Goal: Task Accomplishment & Management: Use online tool/utility

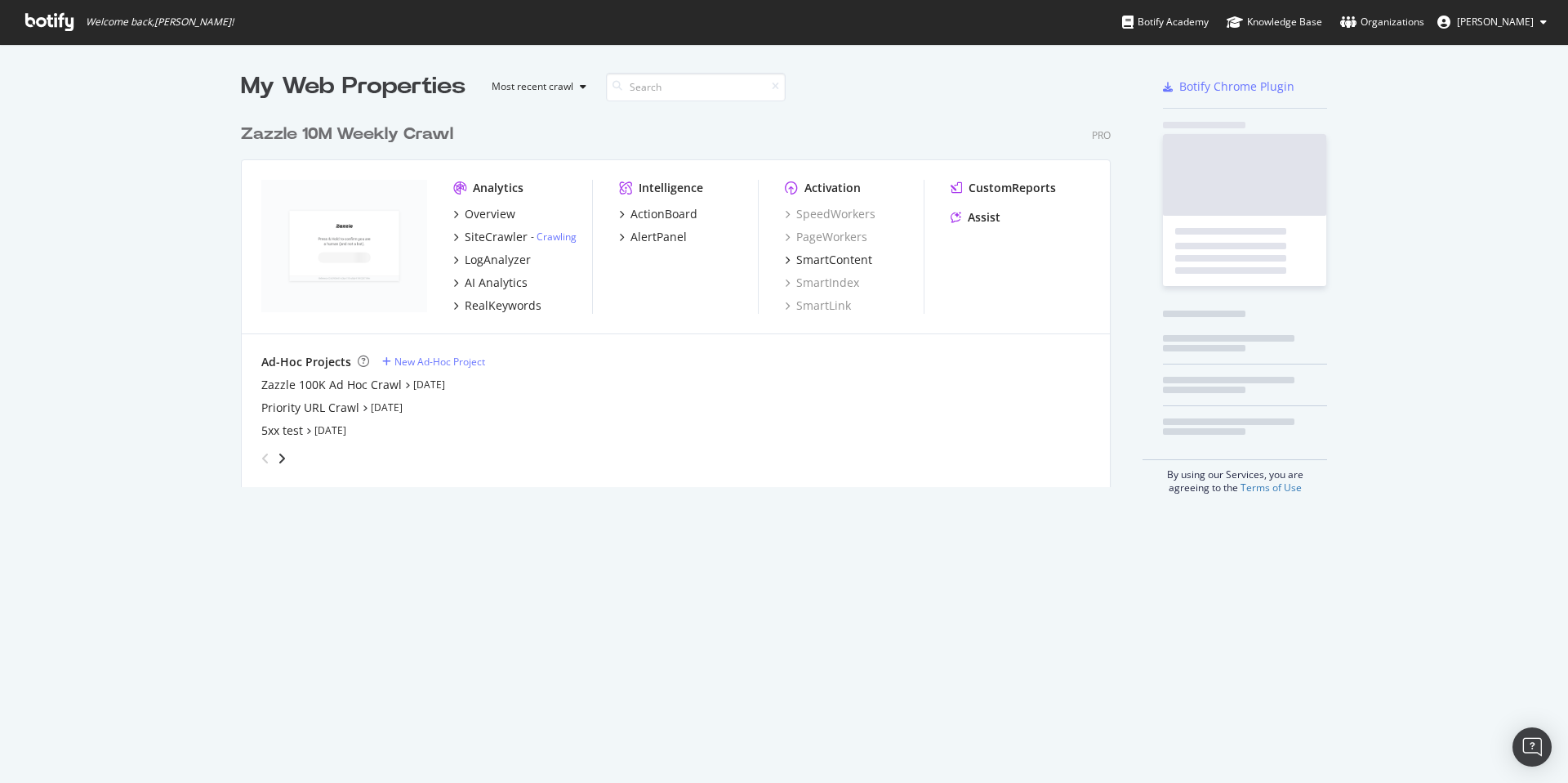
scroll to position [371, 871]
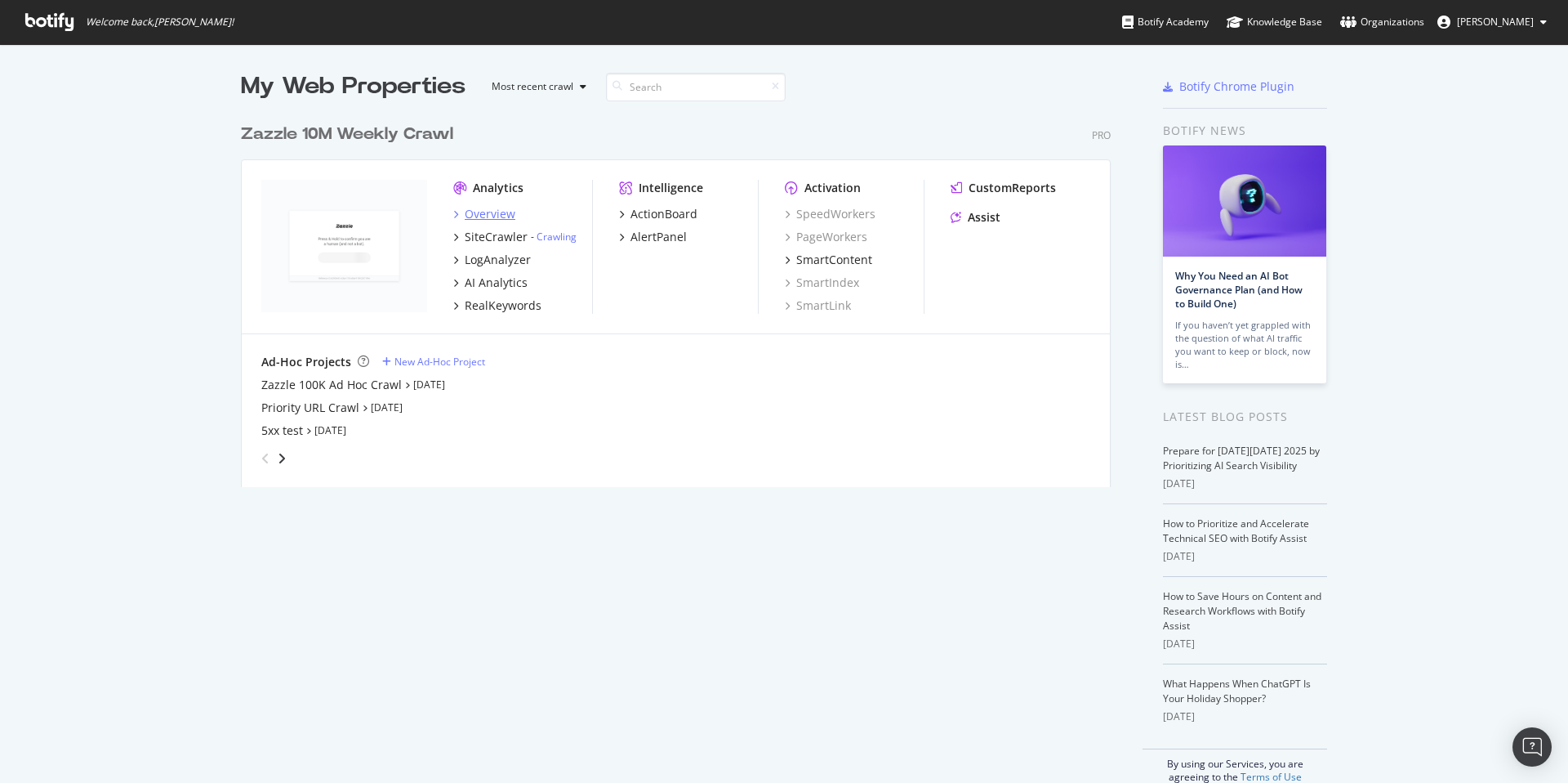
click at [465, 212] on div "Overview" at bounding box center [490, 214] width 51 height 16
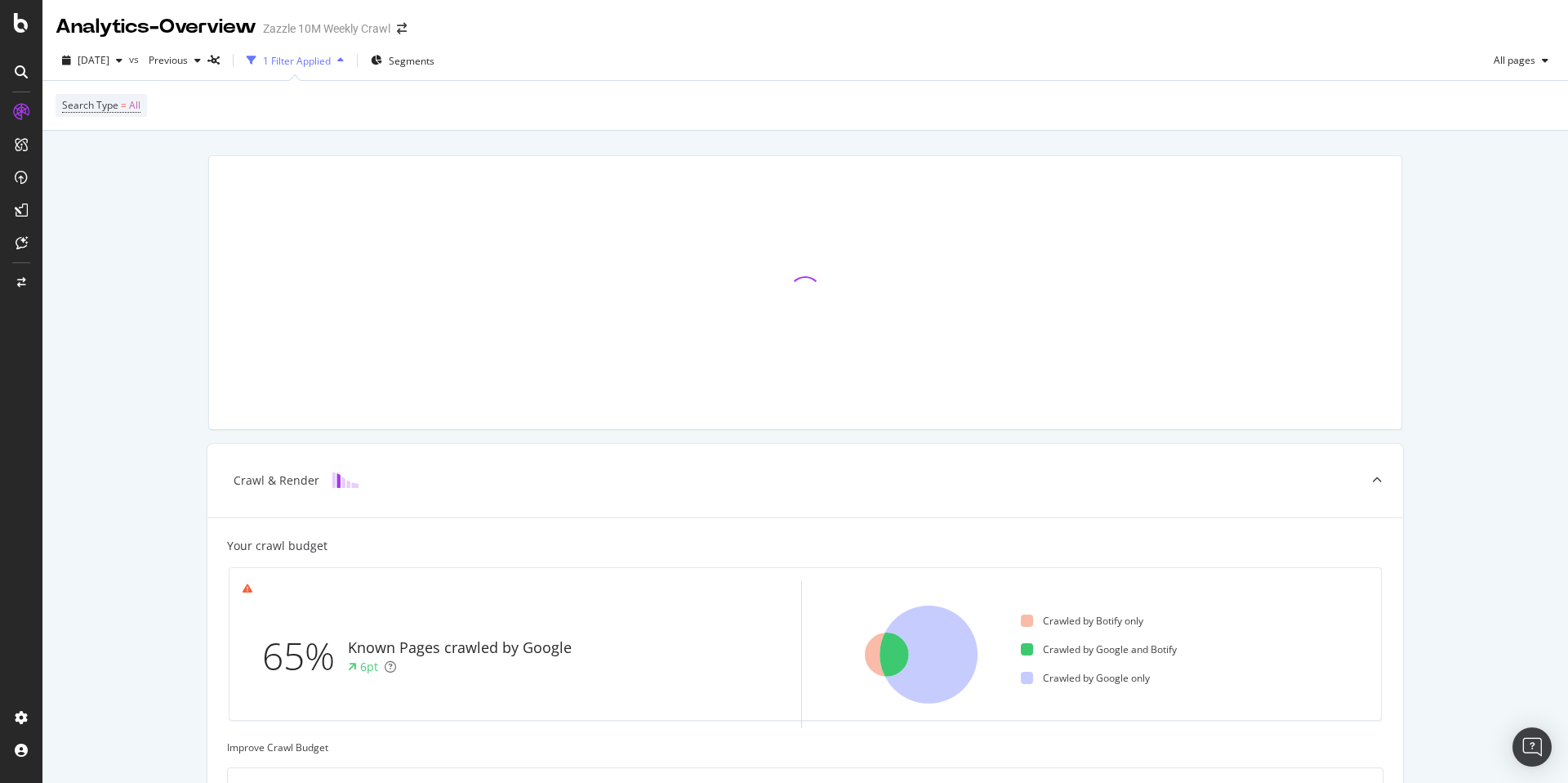
click at [700, 114] on div "Search Type = All" at bounding box center [806, 105] width 1500 height 49
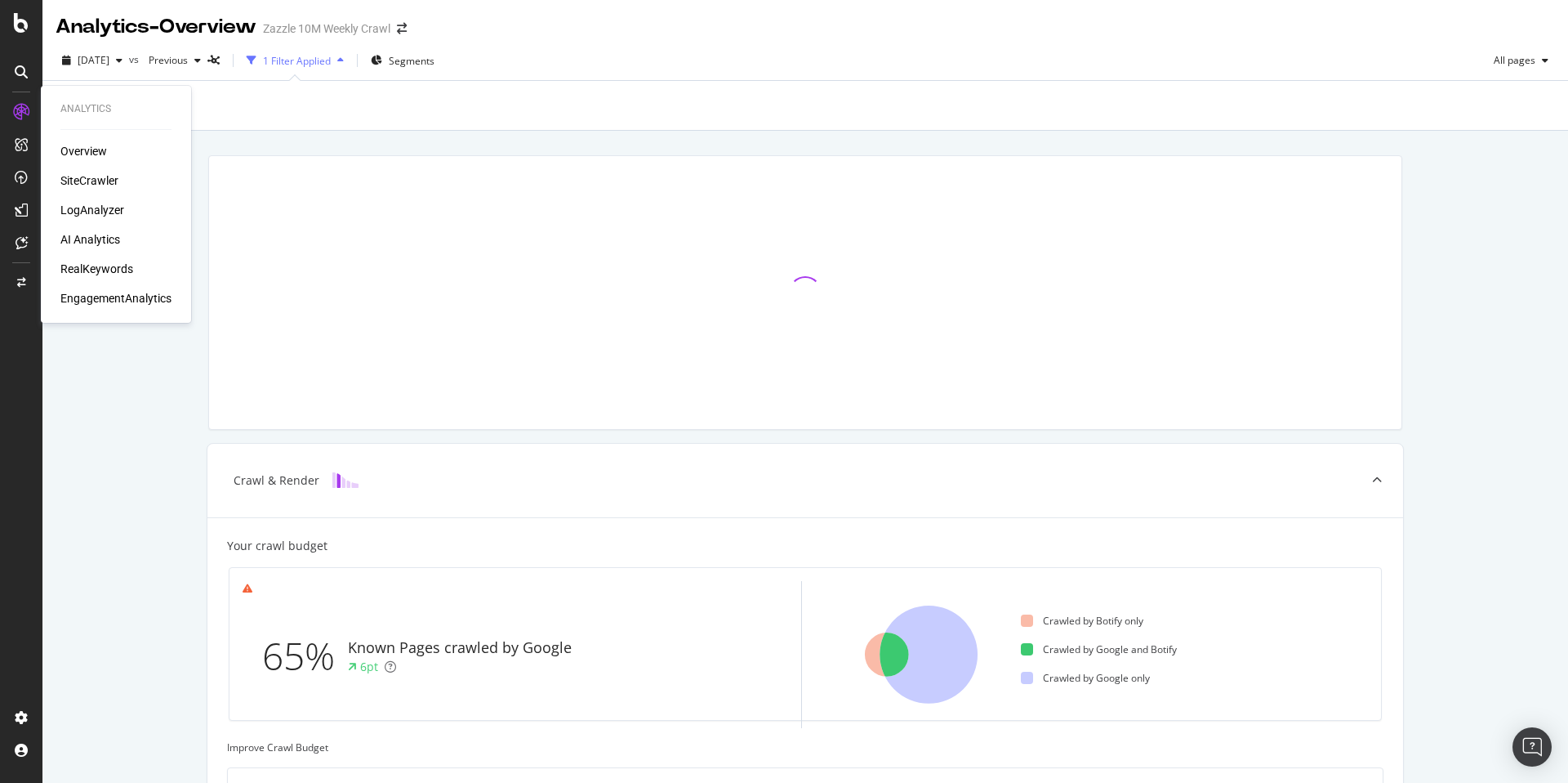
click at [99, 184] on div "SiteCrawler" at bounding box center [90, 181] width 58 height 16
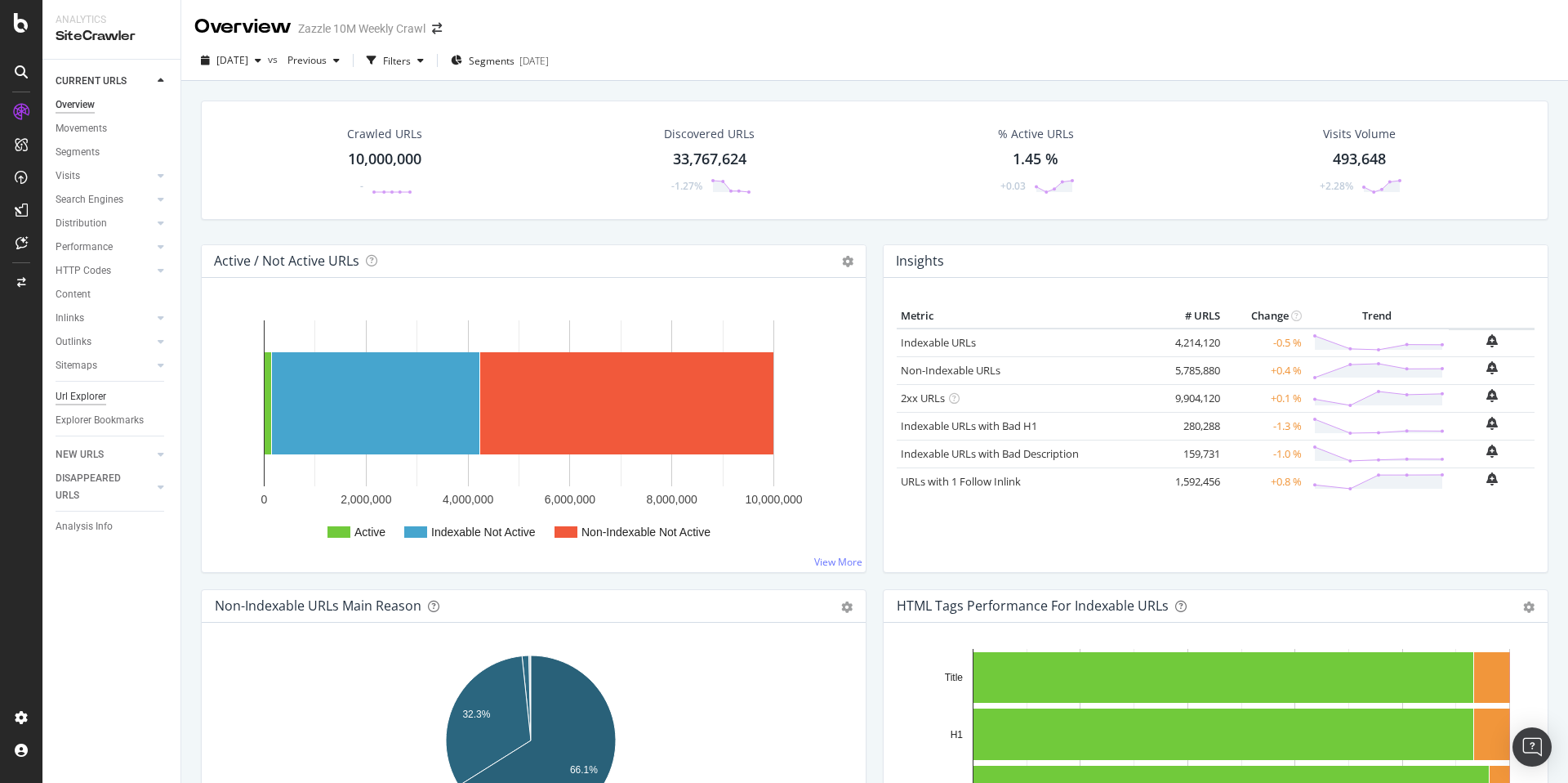
click at [87, 393] on div "Url Explorer" at bounding box center [81, 396] width 51 height 17
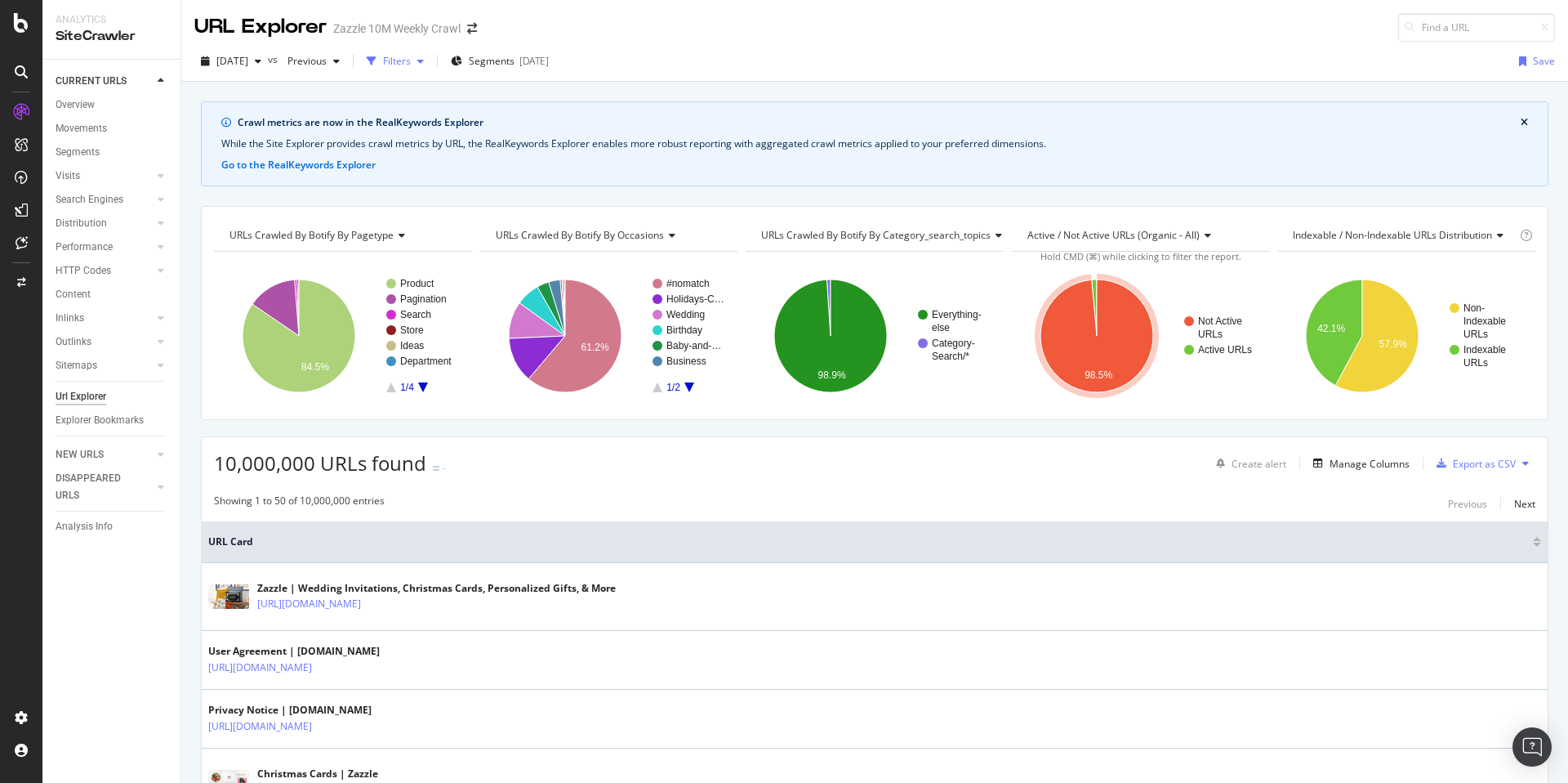
click at [424, 60] on icon "button" at bounding box center [421, 62] width 7 height 10
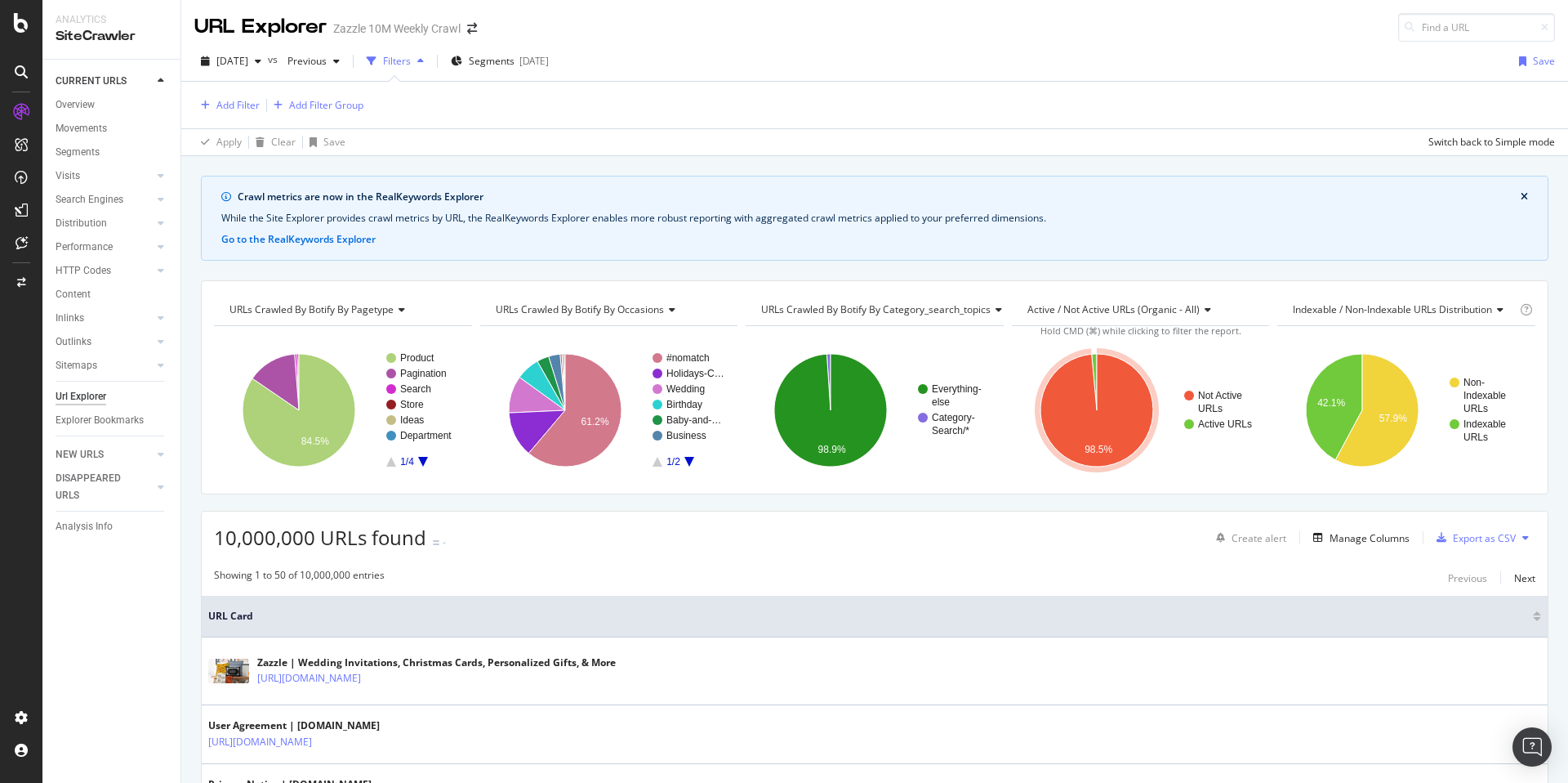
click at [263, 100] on div "Add Filter Add Filter Group" at bounding box center [279, 105] width 169 height 20
click at [243, 99] on div "Add Filter" at bounding box center [238, 104] width 44 height 14
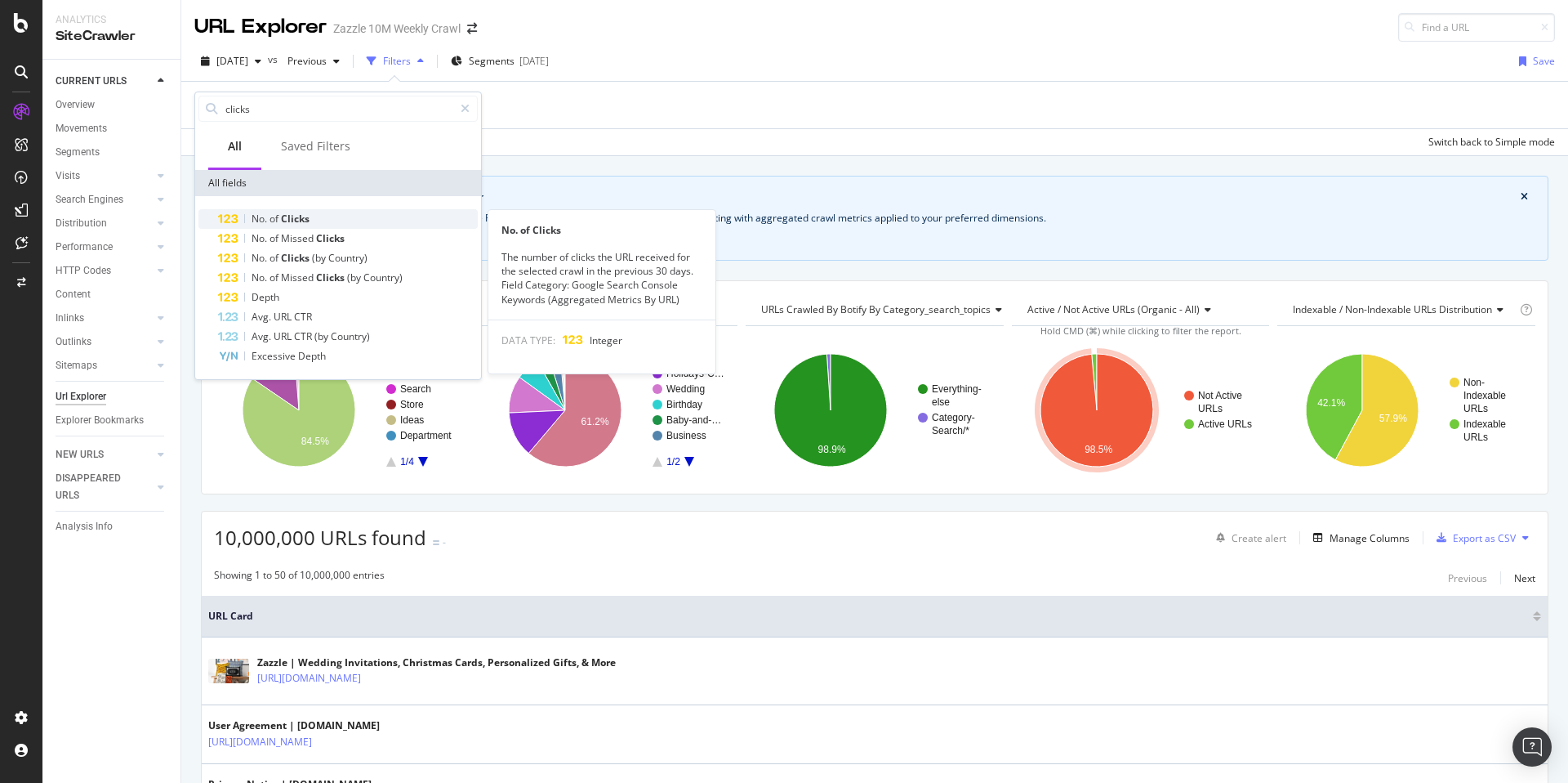
type input "clicks"
click at [399, 219] on div "No. of Clicks" at bounding box center [348, 219] width 260 height 20
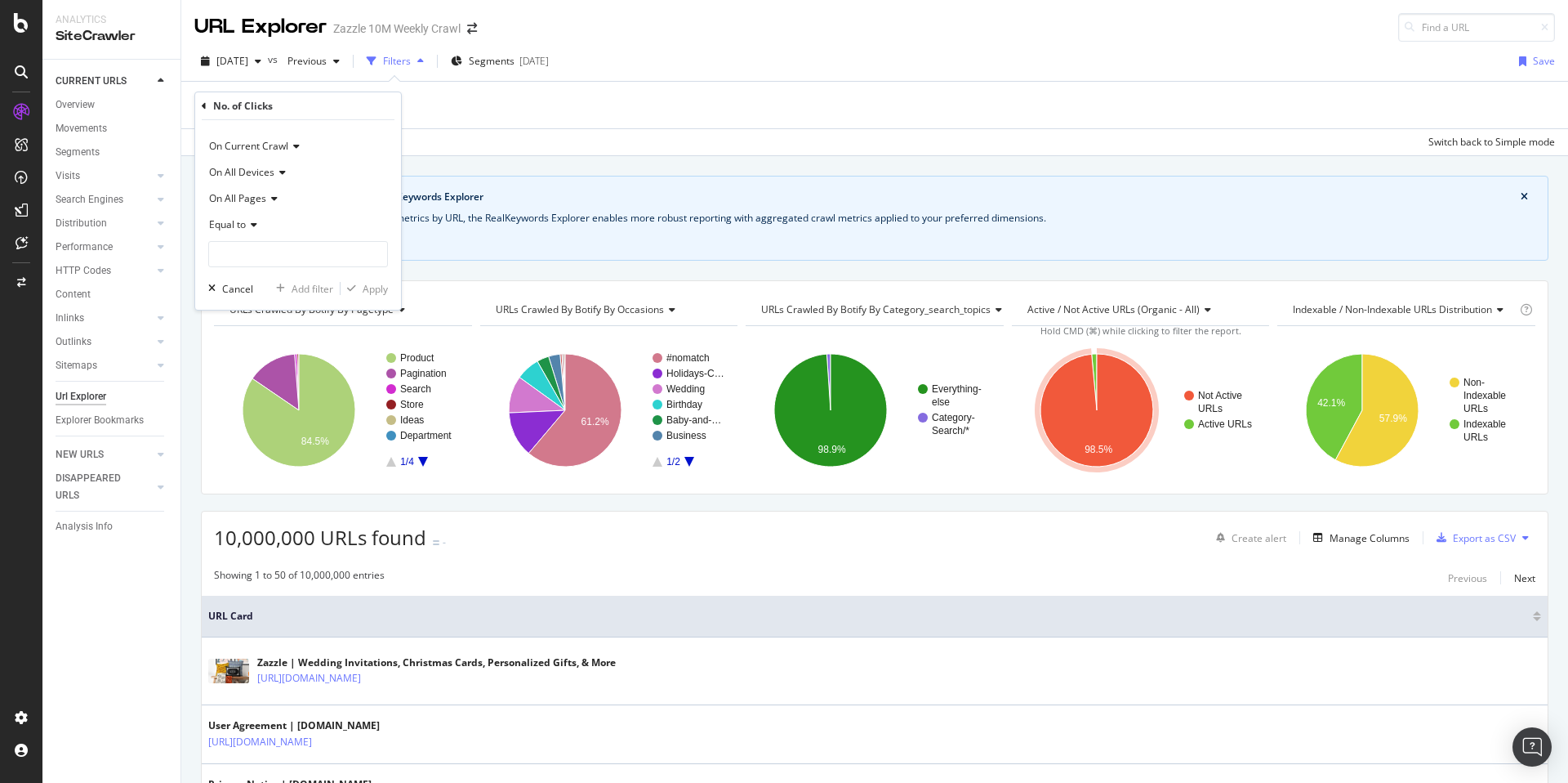
click at [236, 223] on span "Equal to" at bounding box center [228, 224] width 37 height 14
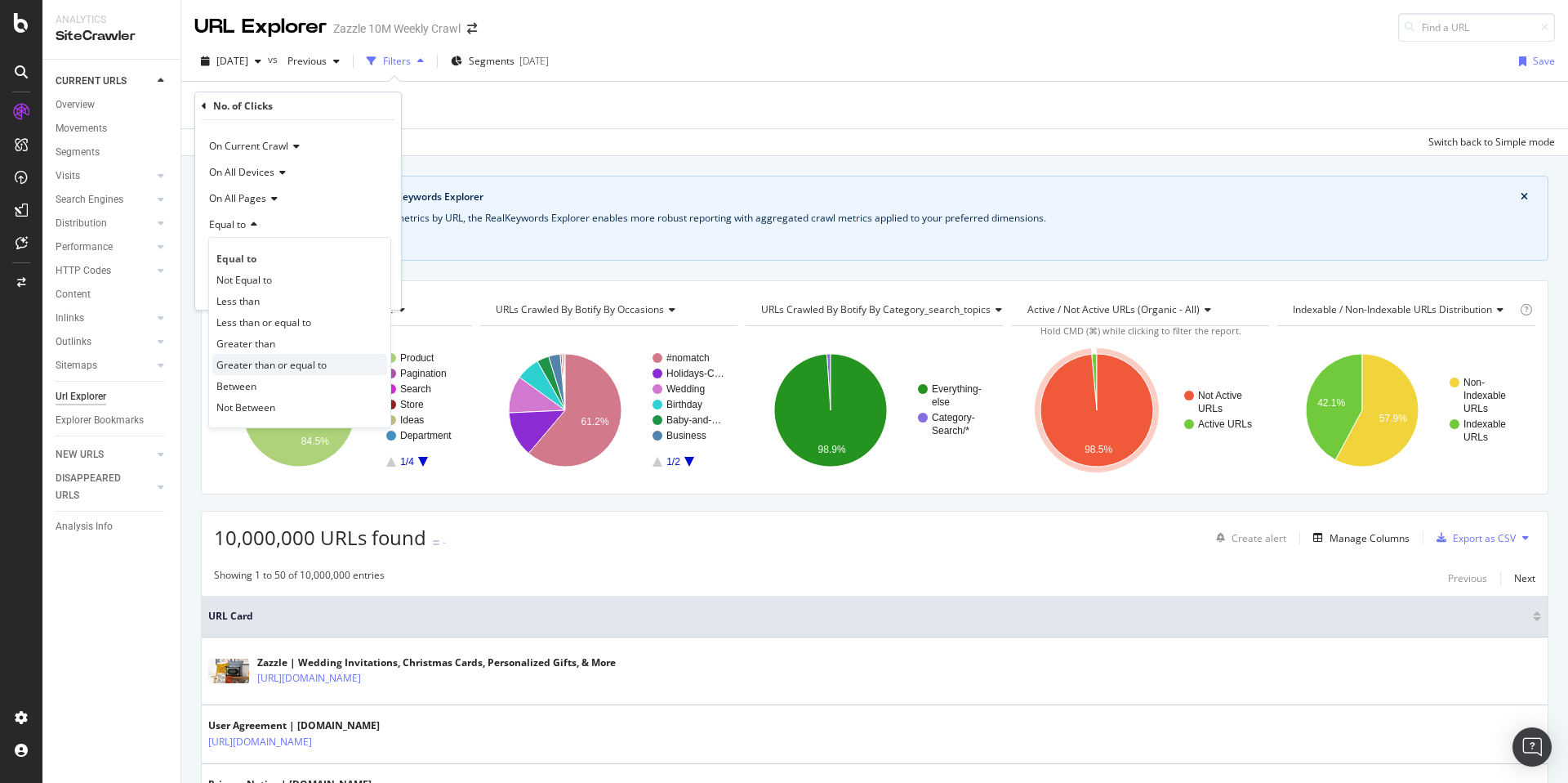
click at [293, 358] on span "Greater than or equal to" at bounding box center [272, 365] width 110 height 14
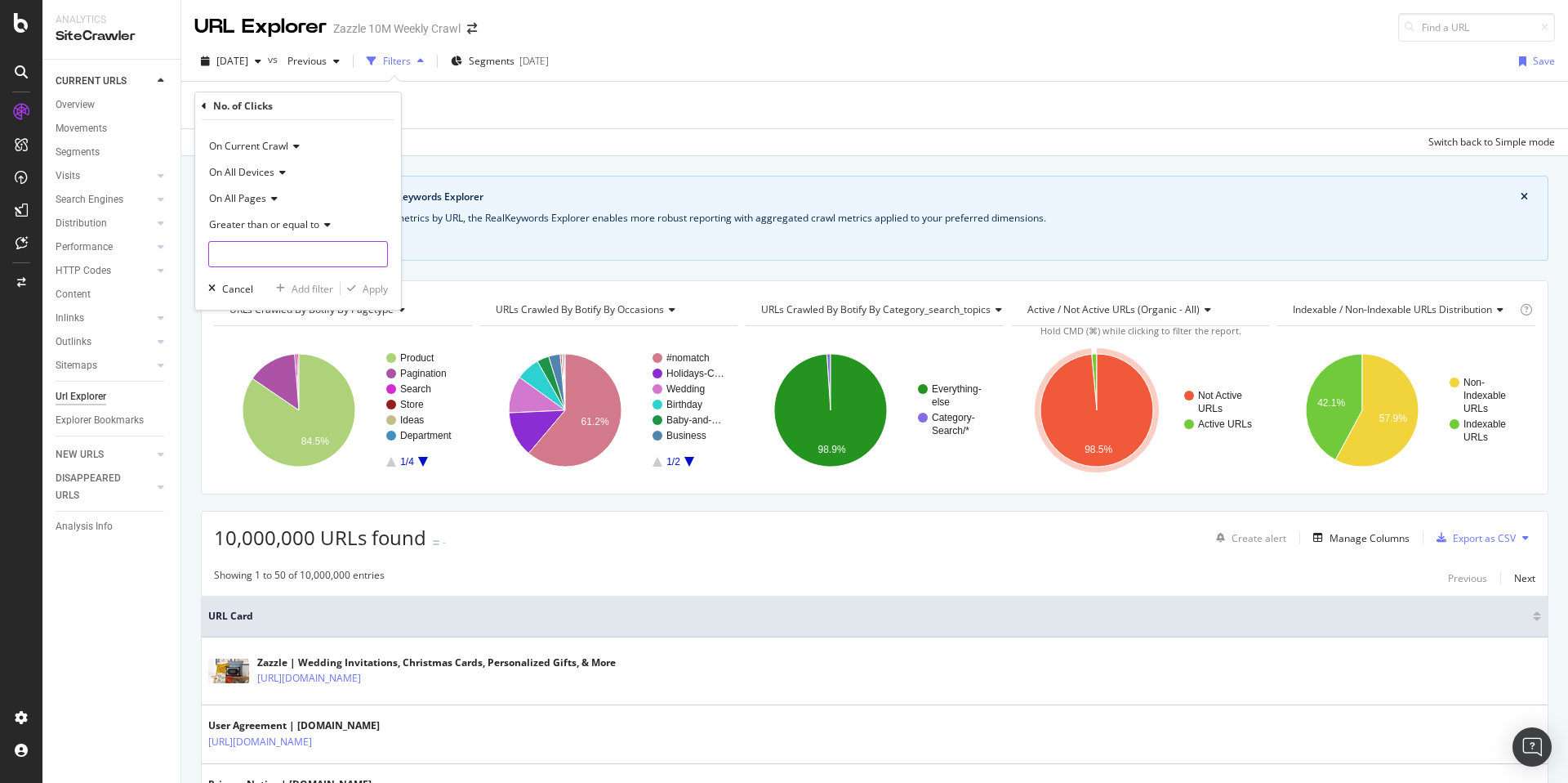
click at [311, 255] on input "number" at bounding box center [298, 254] width 180 height 26
type input "1"
click at [353, 295] on div "Apply" at bounding box center [365, 288] width 48 height 15
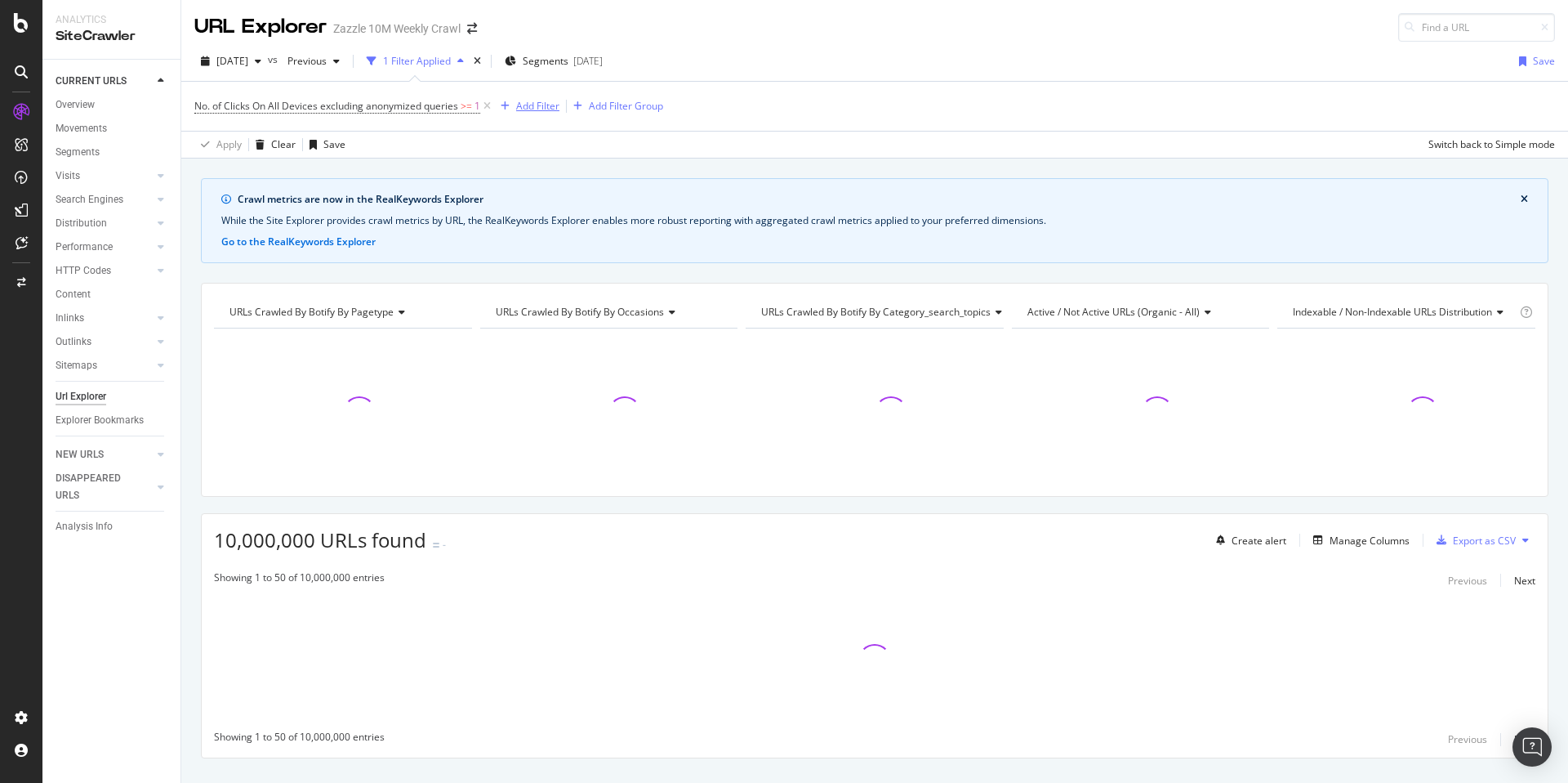
click at [534, 113] on div "Add Filter" at bounding box center [527, 106] width 66 height 18
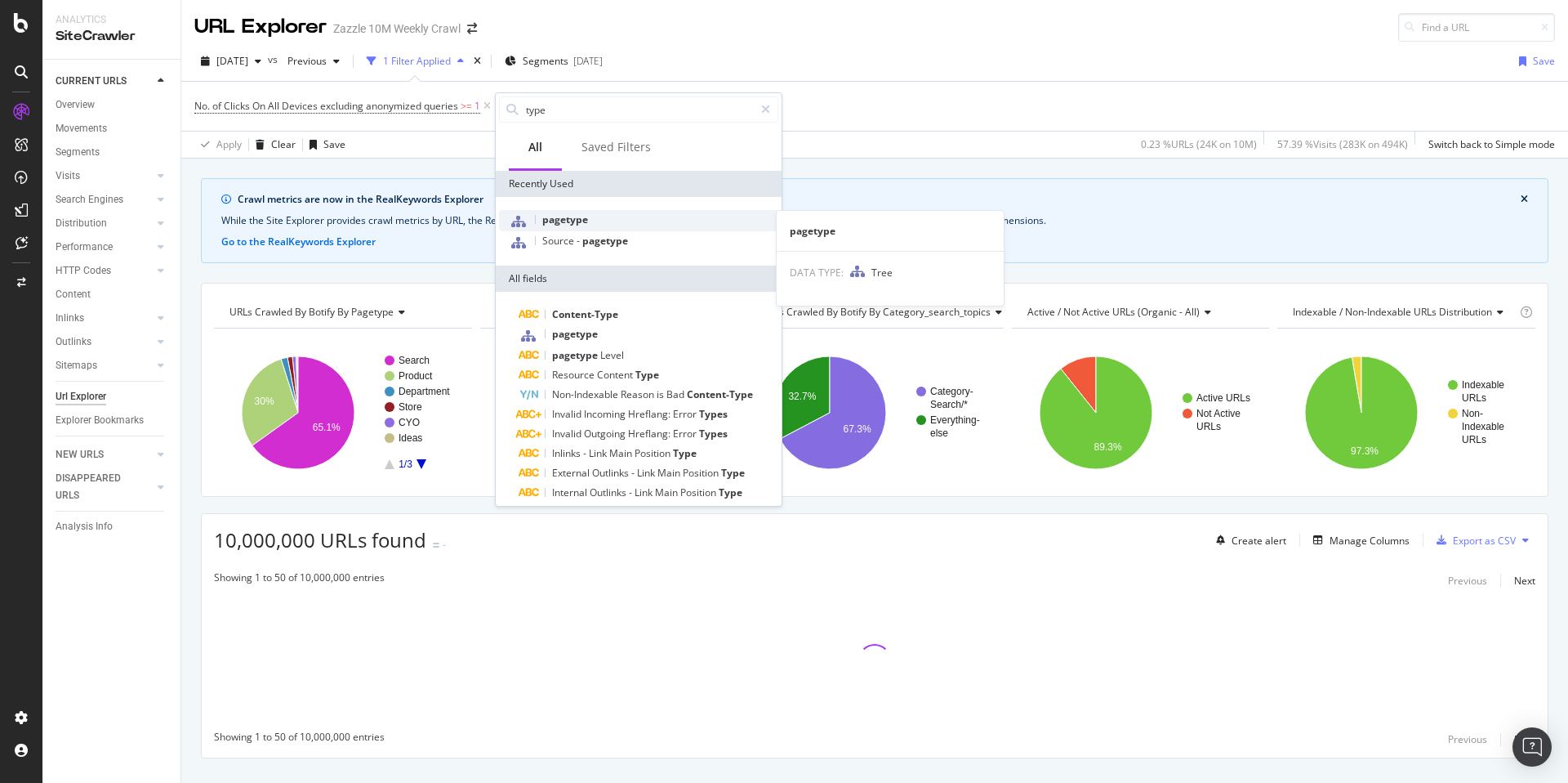
type input "type"
click at [637, 228] on div "pagetype" at bounding box center [639, 221] width 279 height 21
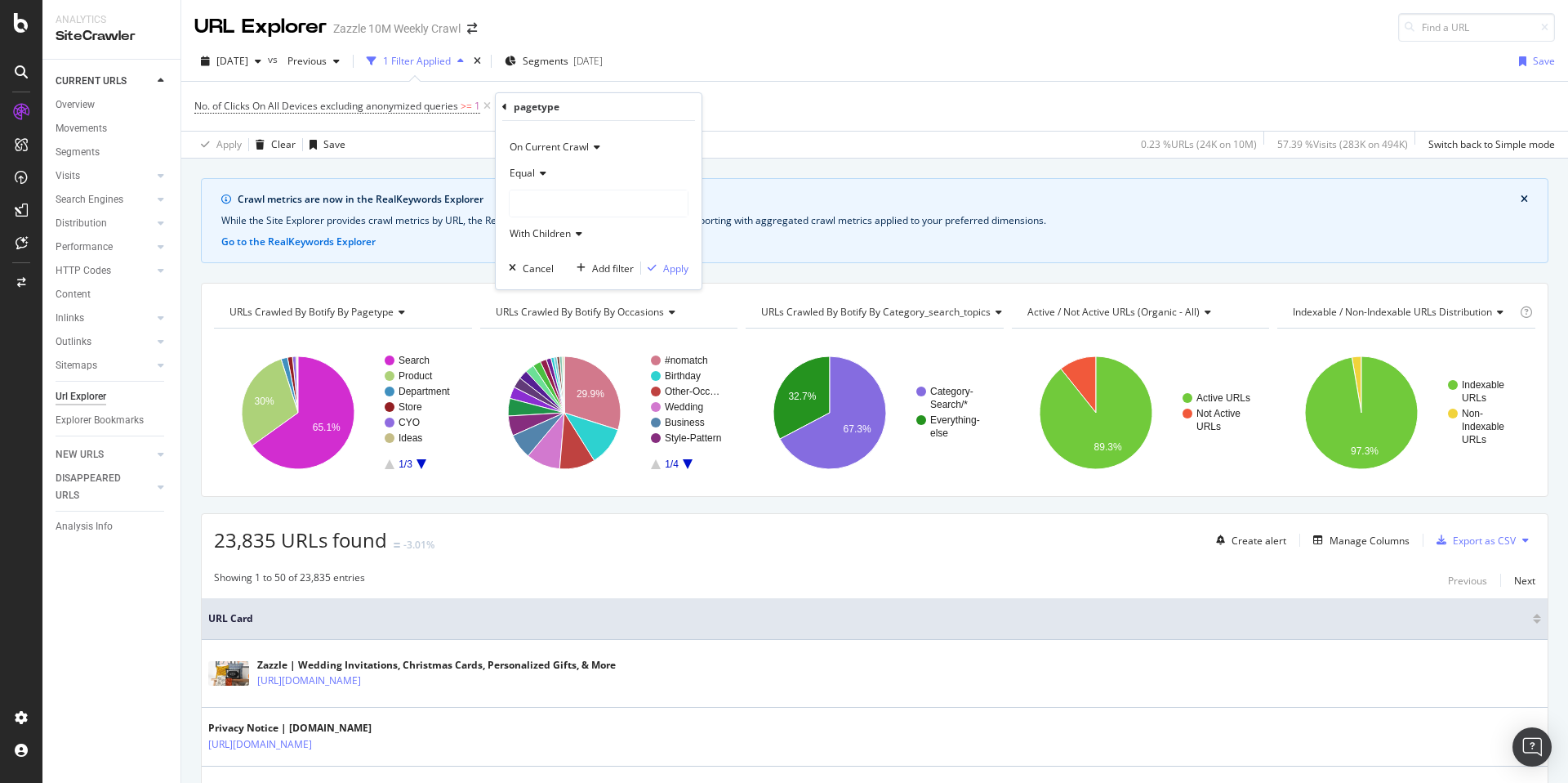
click at [585, 211] on div at bounding box center [599, 204] width 178 height 26
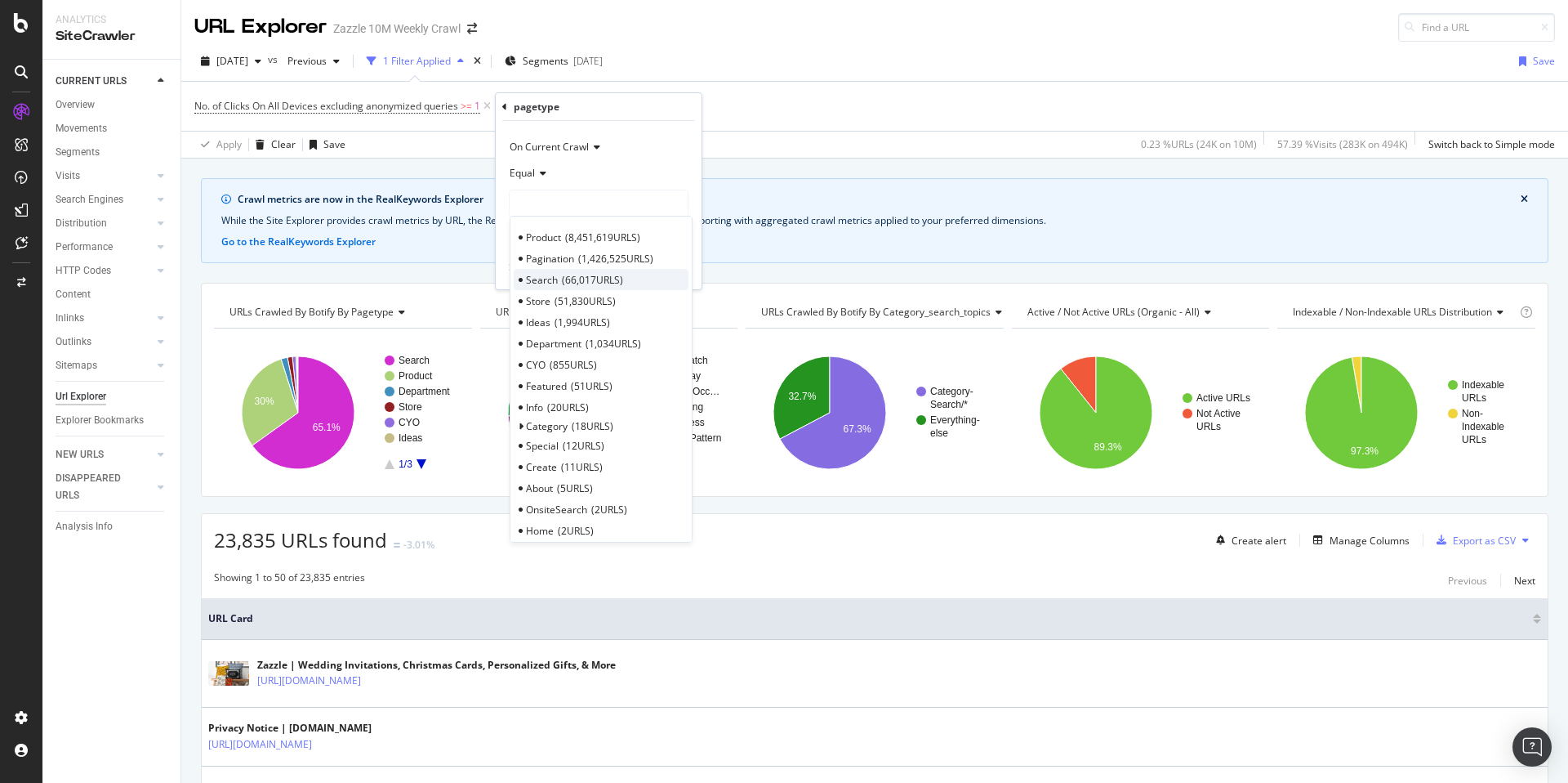
click at [641, 286] on div "Search 66,017 URLS" at bounding box center [600, 279] width 175 height 21
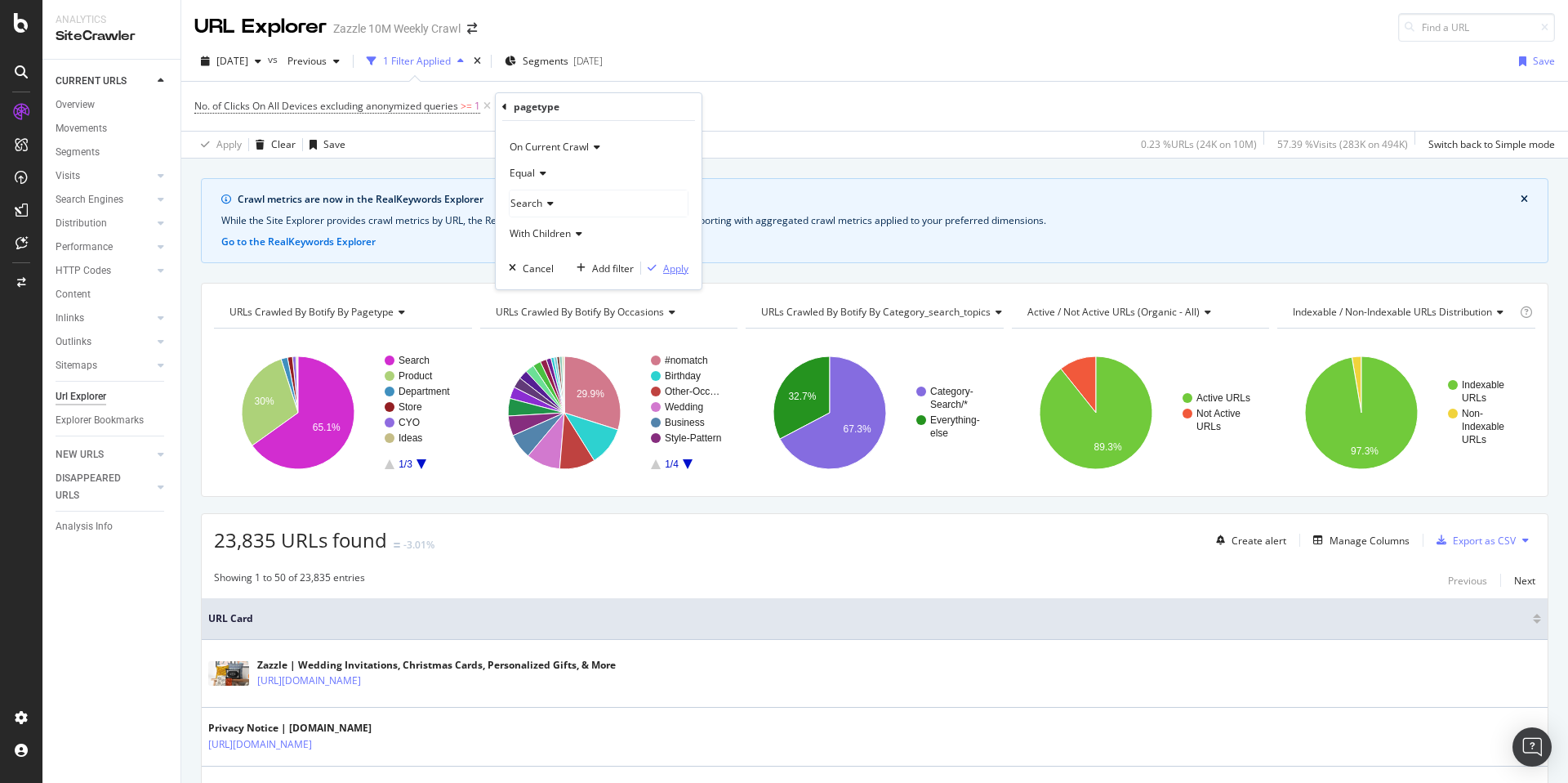
click at [668, 270] on div "Apply" at bounding box center [675, 268] width 25 height 14
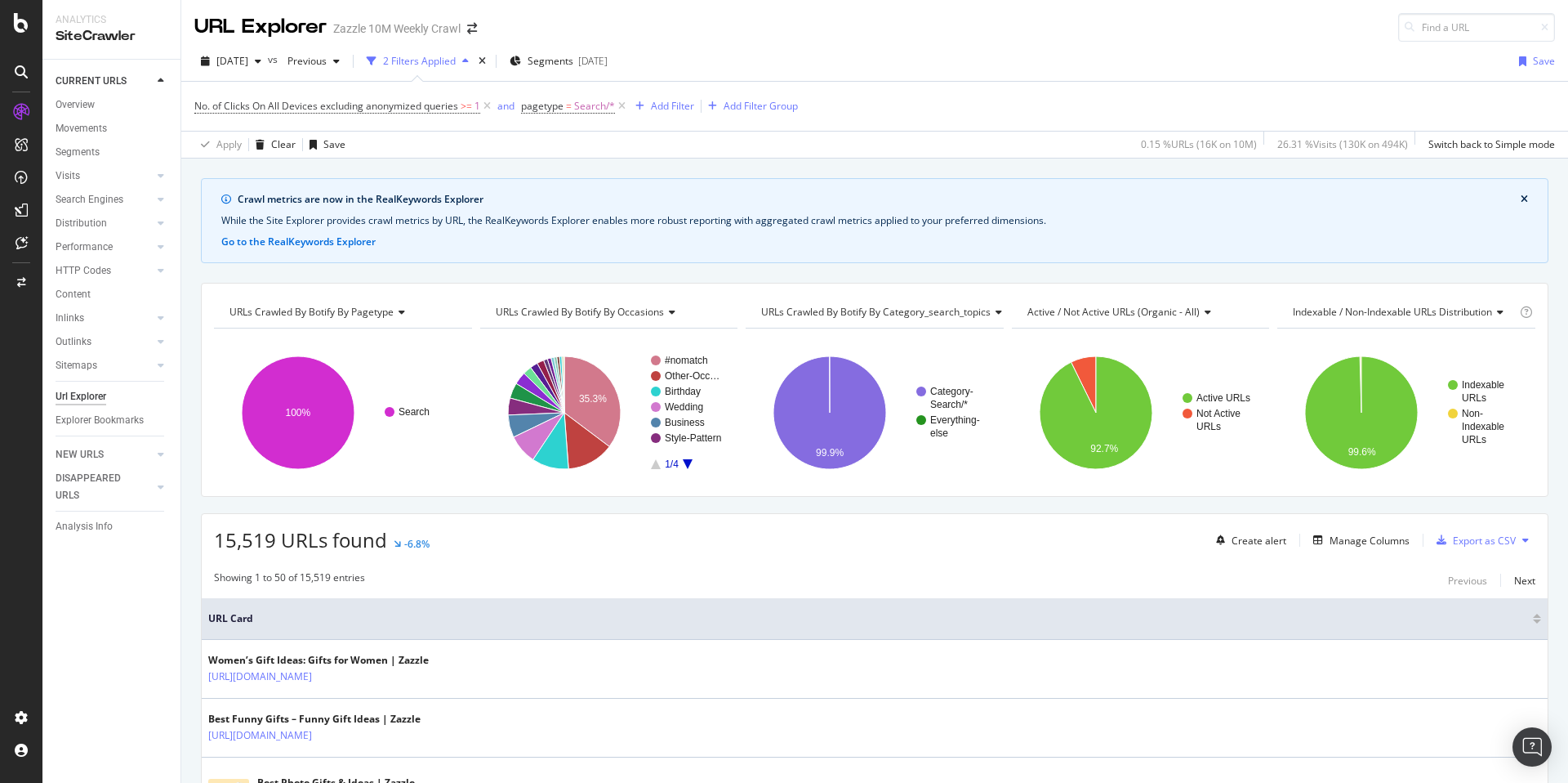
scroll to position [4, 0]
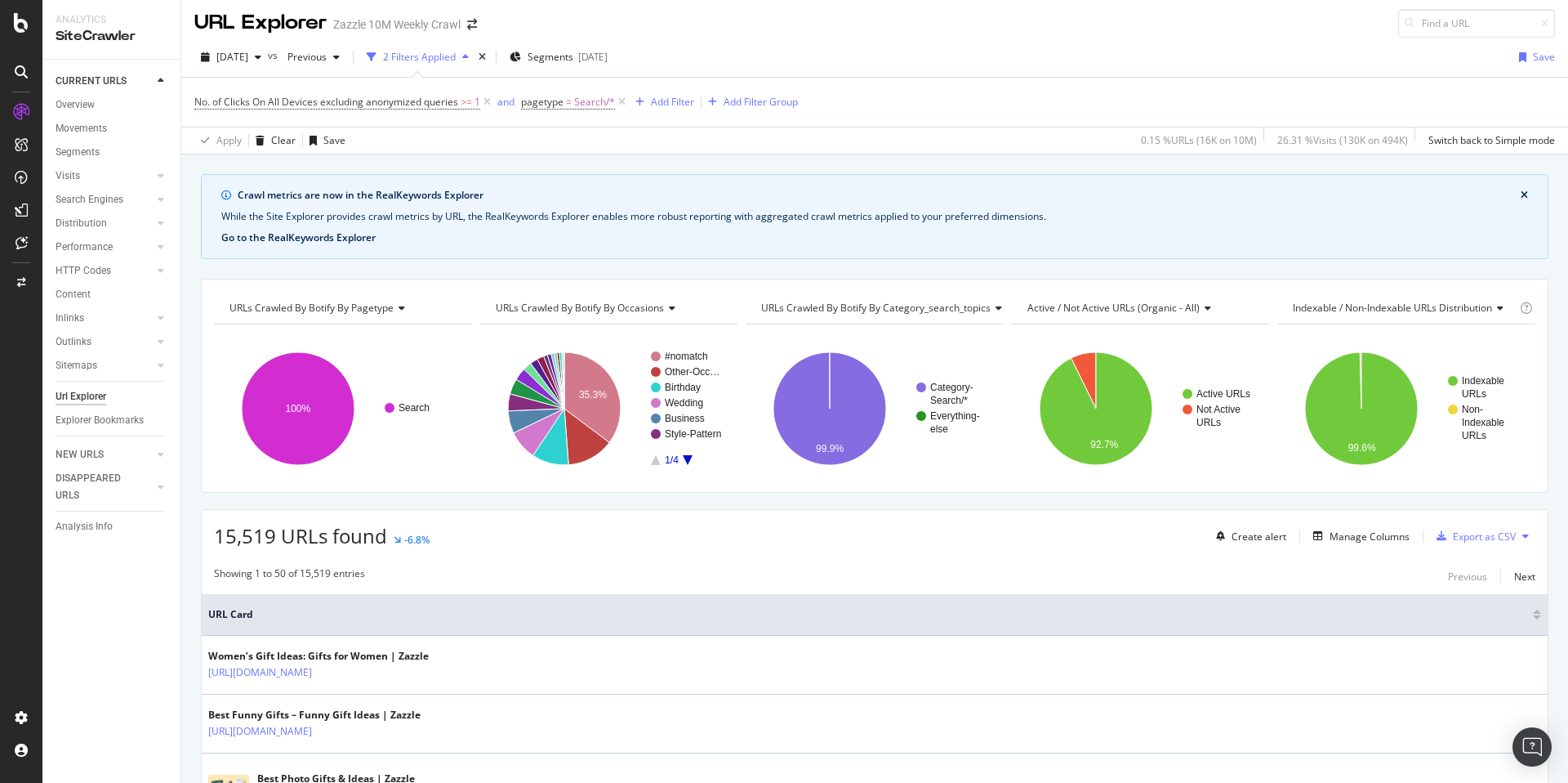
click at [343, 230] on button "Go to the RealKeywords Explorer" at bounding box center [298, 237] width 154 height 15
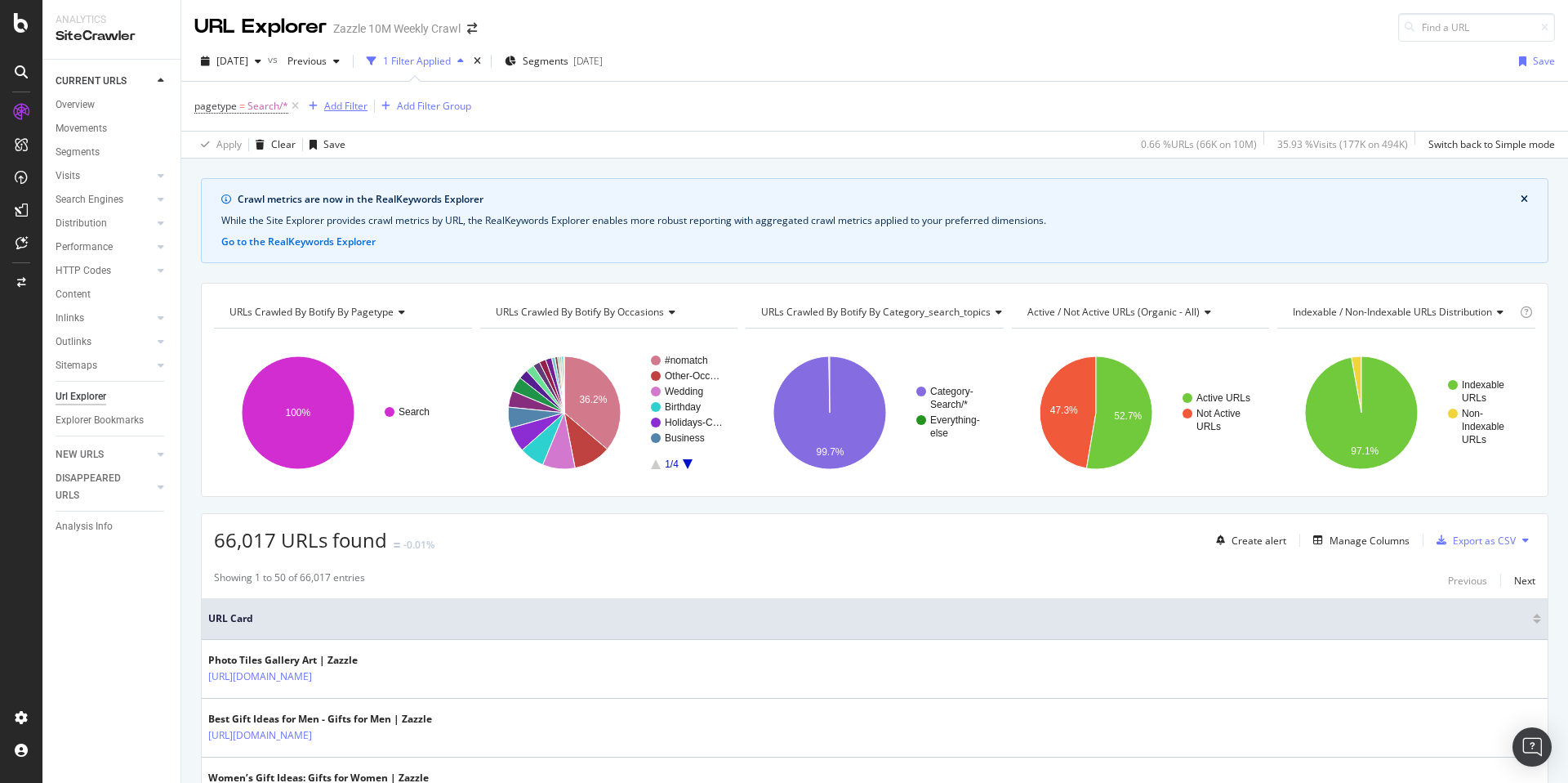
click at [327, 111] on div "Add Filter" at bounding box center [346, 105] width 44 height 14
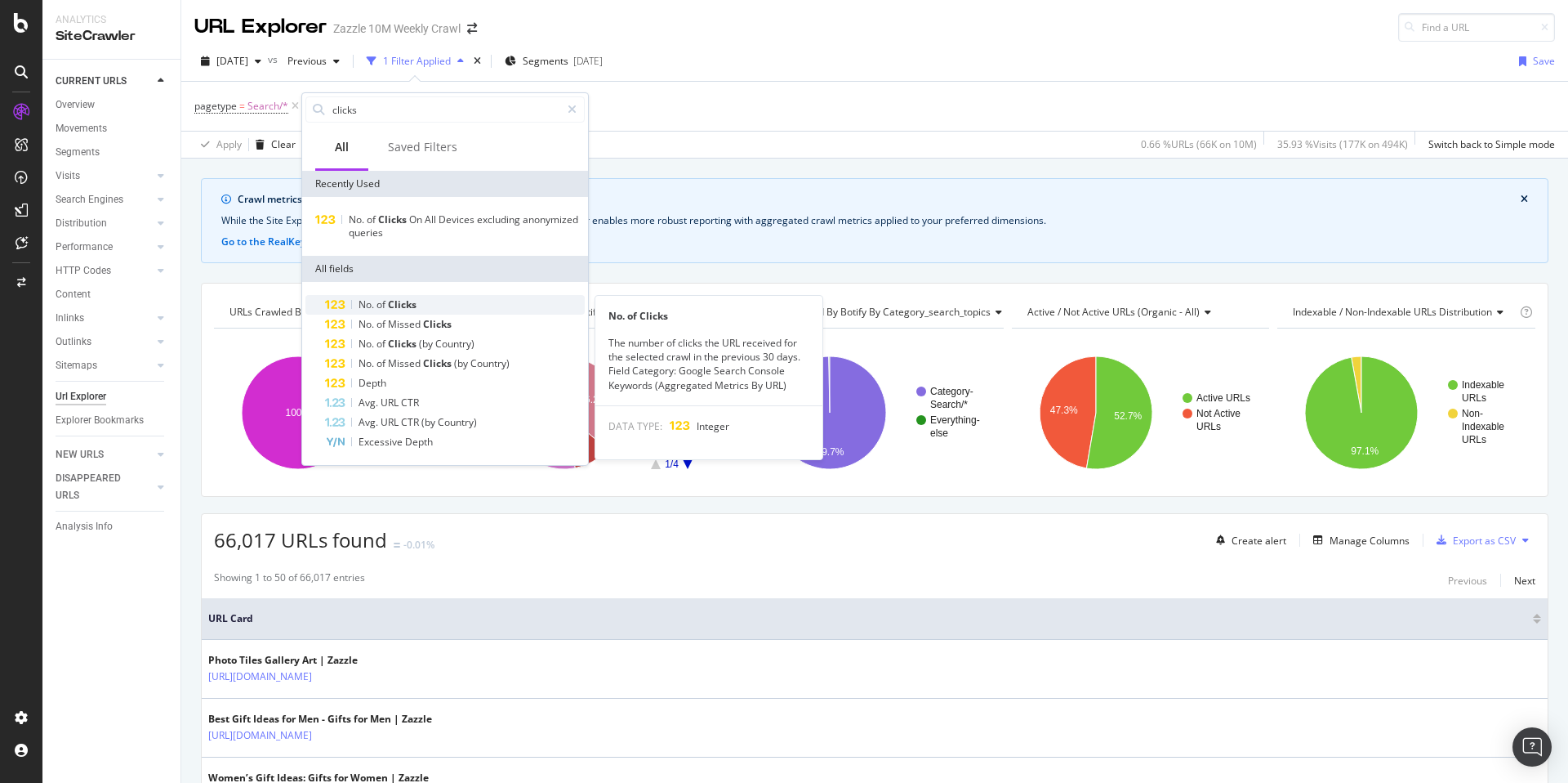
type input "clicks"
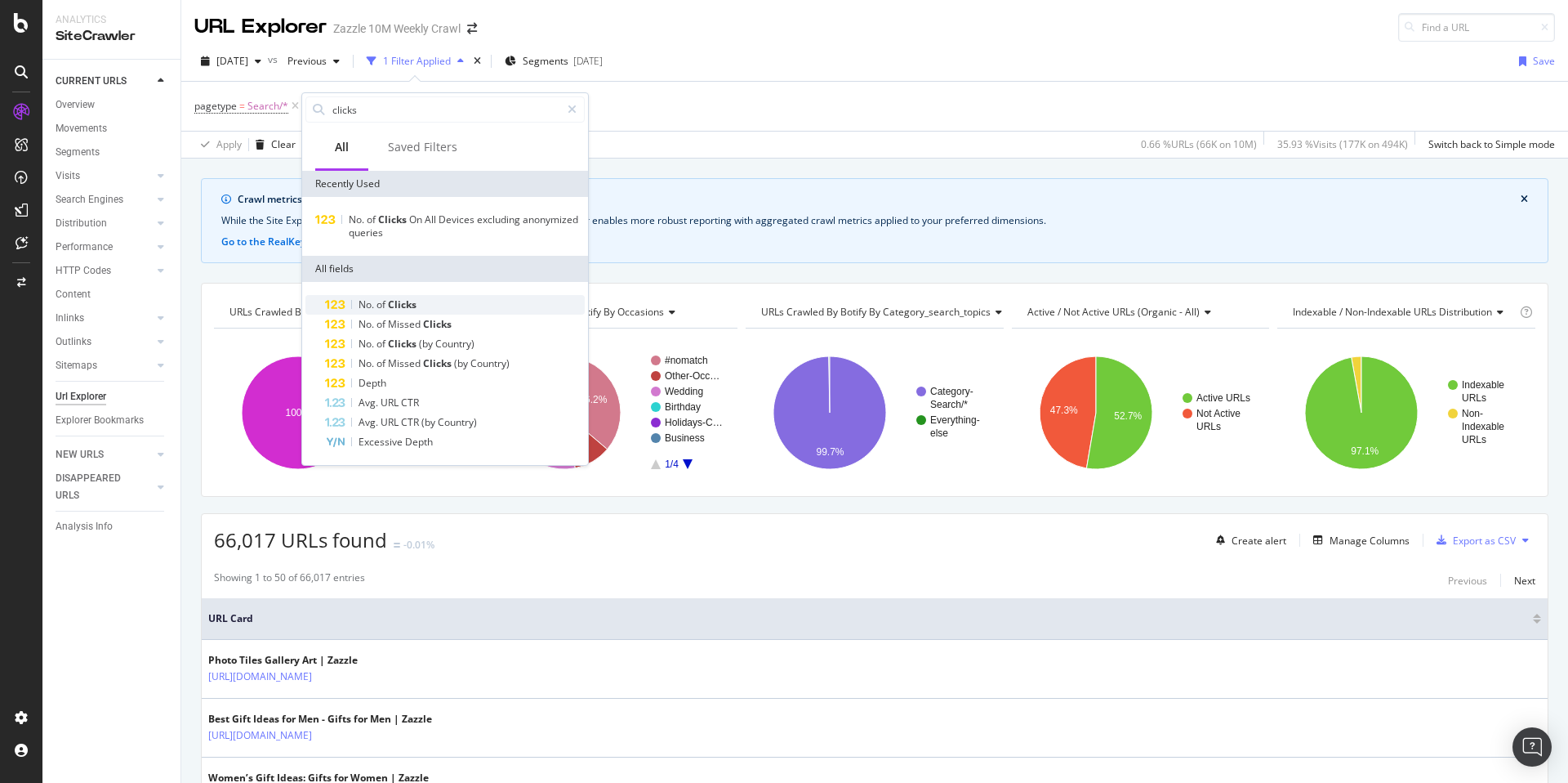
click at [536, 313] on div "No. of Clicks" at bounding box center [455, 305] width 260 height 20
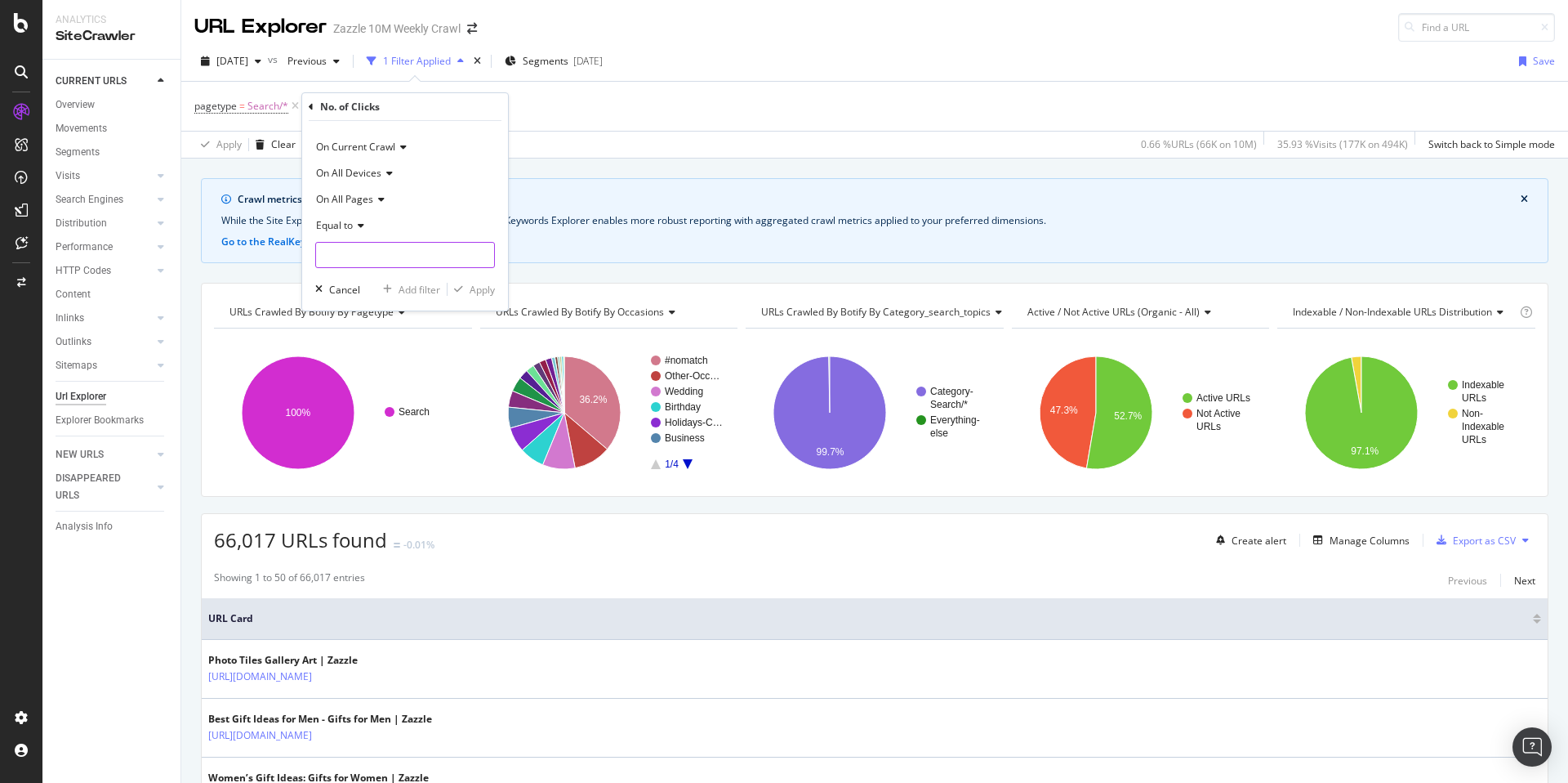
click at [369, 258] on input "number" at bounding box center [405, 255] width 180 height 26
click at [352, 227] on span "Equal to" at bounding box center [334, 225] width 37 height 14
click at [398, 364] on span "Greater than or equal to" at bounding box center [379, 366] width 110 height 14
click at [405, 251] on input "number" at bounding box center [405, 255] width 180 height 26
type input "1"
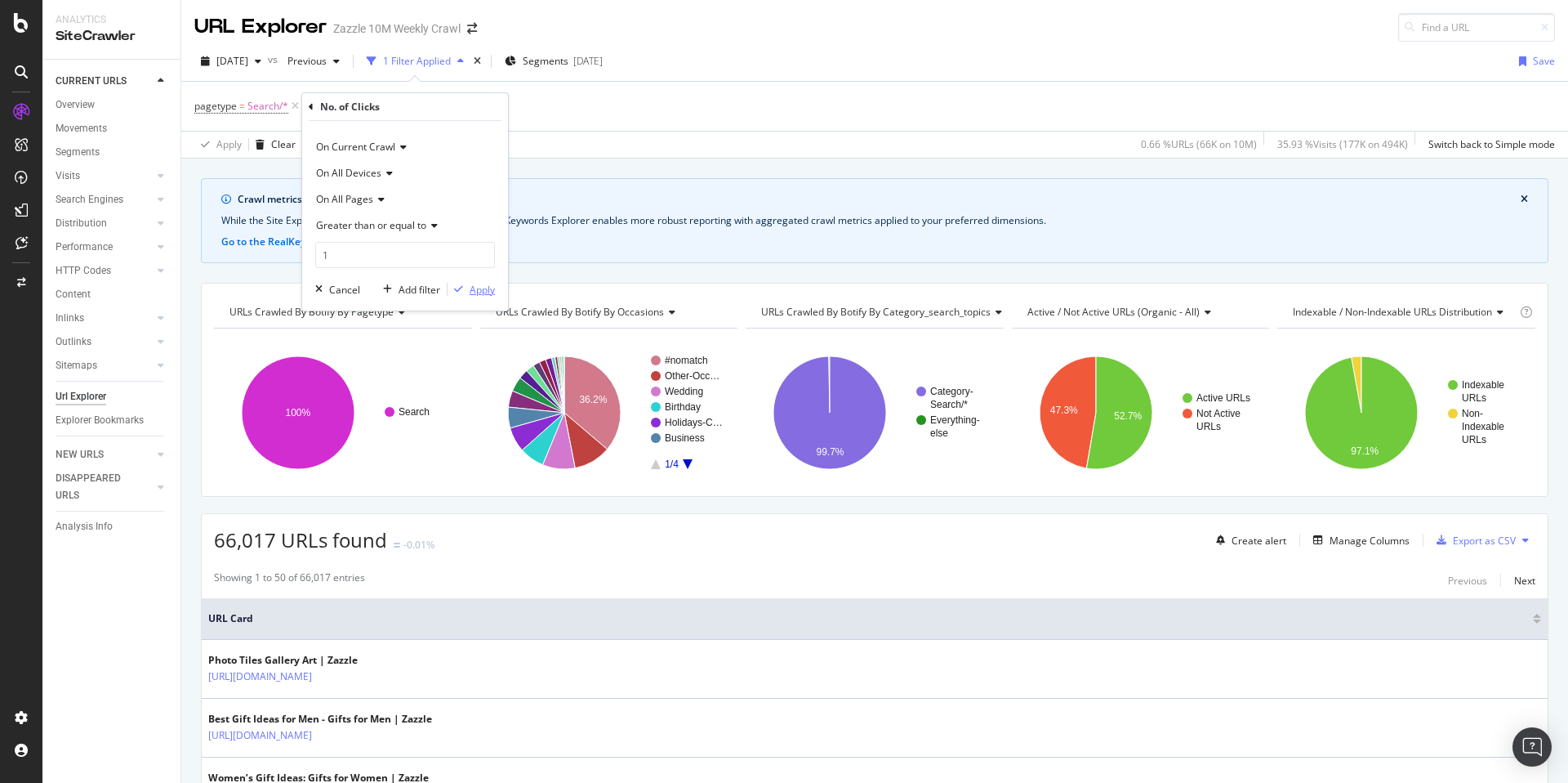
click at [463, 289] on div "button" at bounding box center [458, 289] width 22 height 10
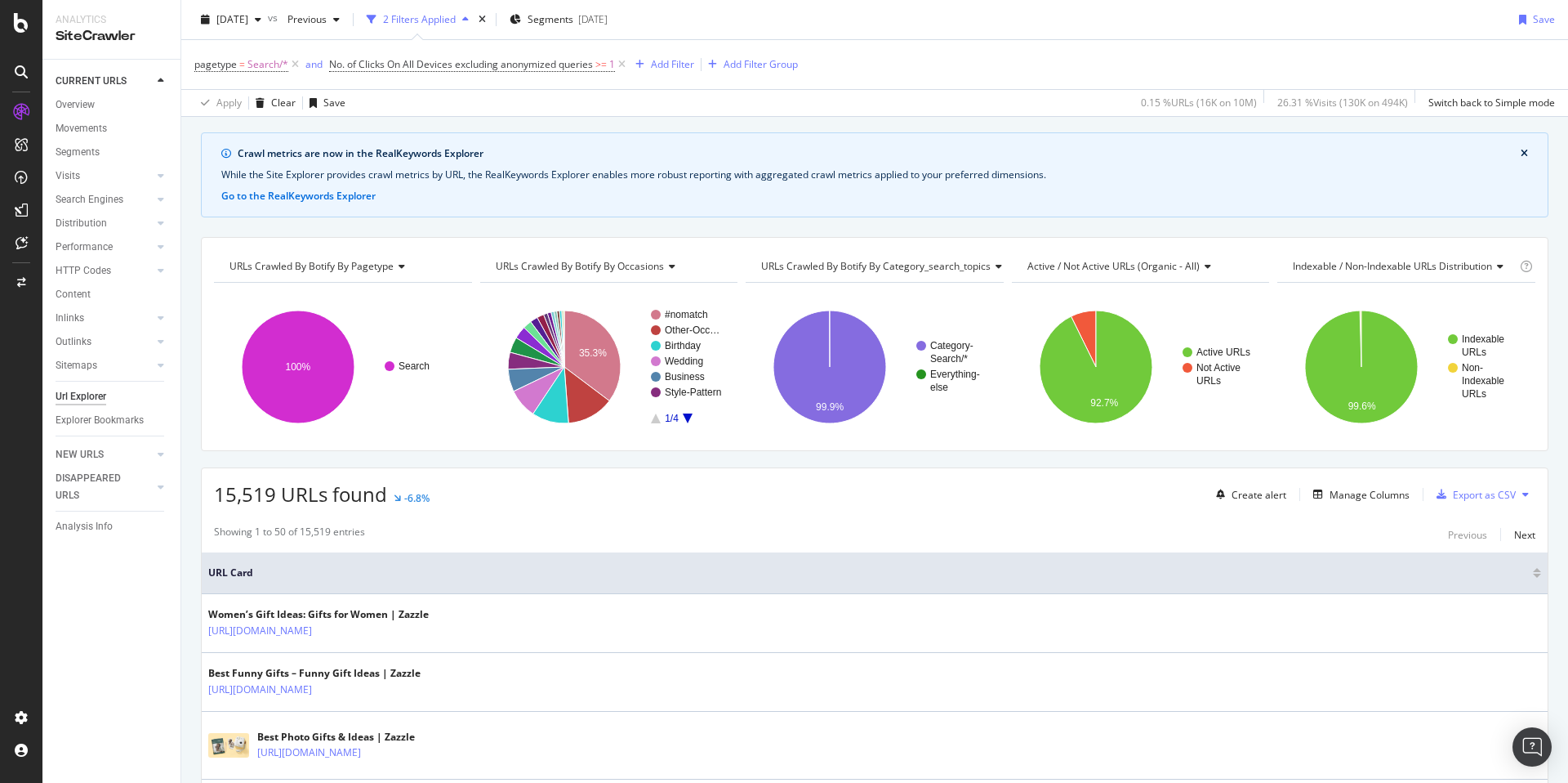
scroll to position [71, 0]
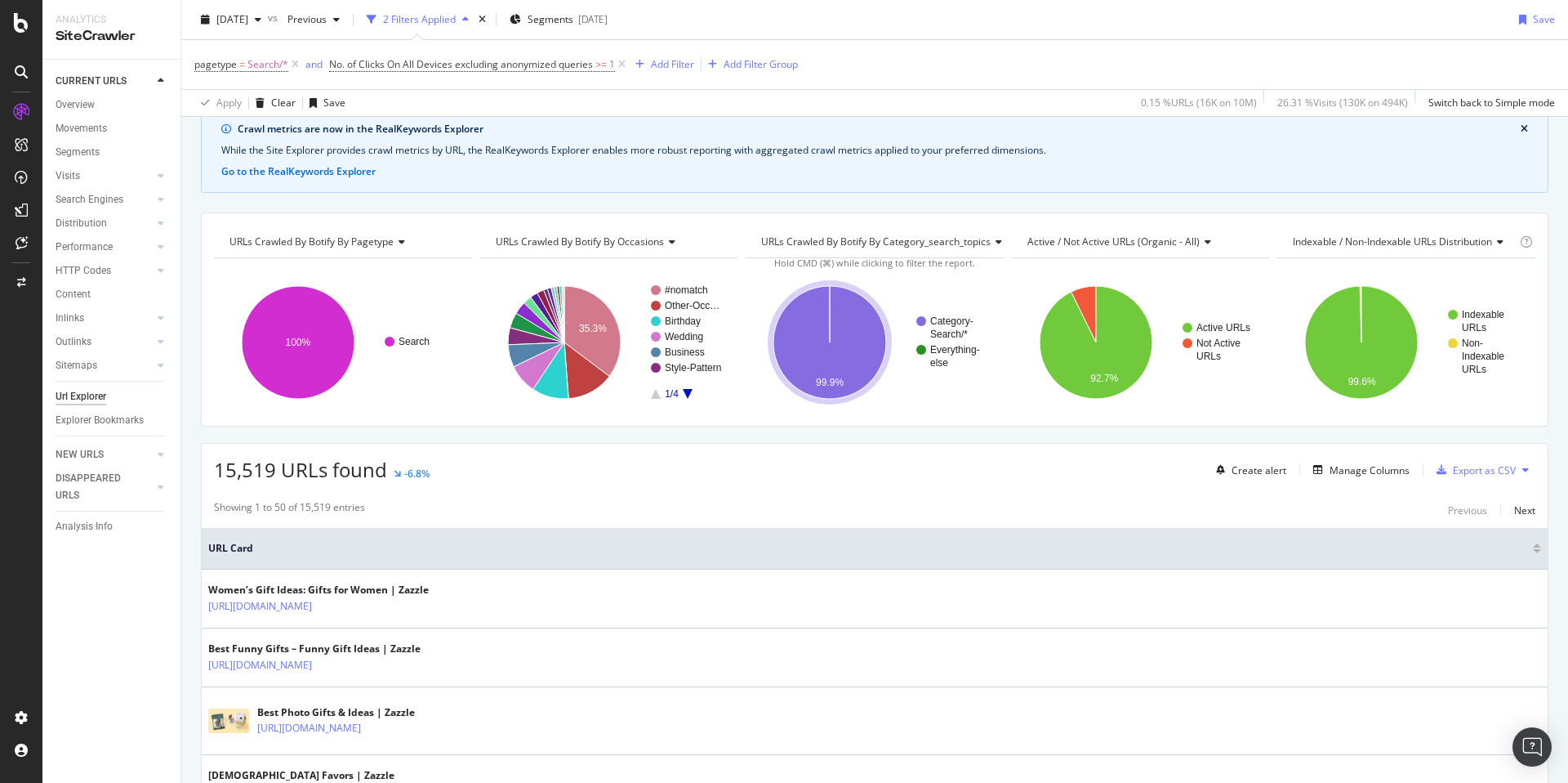
click at [1363, 481] on div "Create alert Manage Columns Export as CSV" at bounding box center [1373, 470] width 326 height 28
click at [1361, 477] on div "Manage Columns" at bounding box center [1358, 470] width 103 height 18
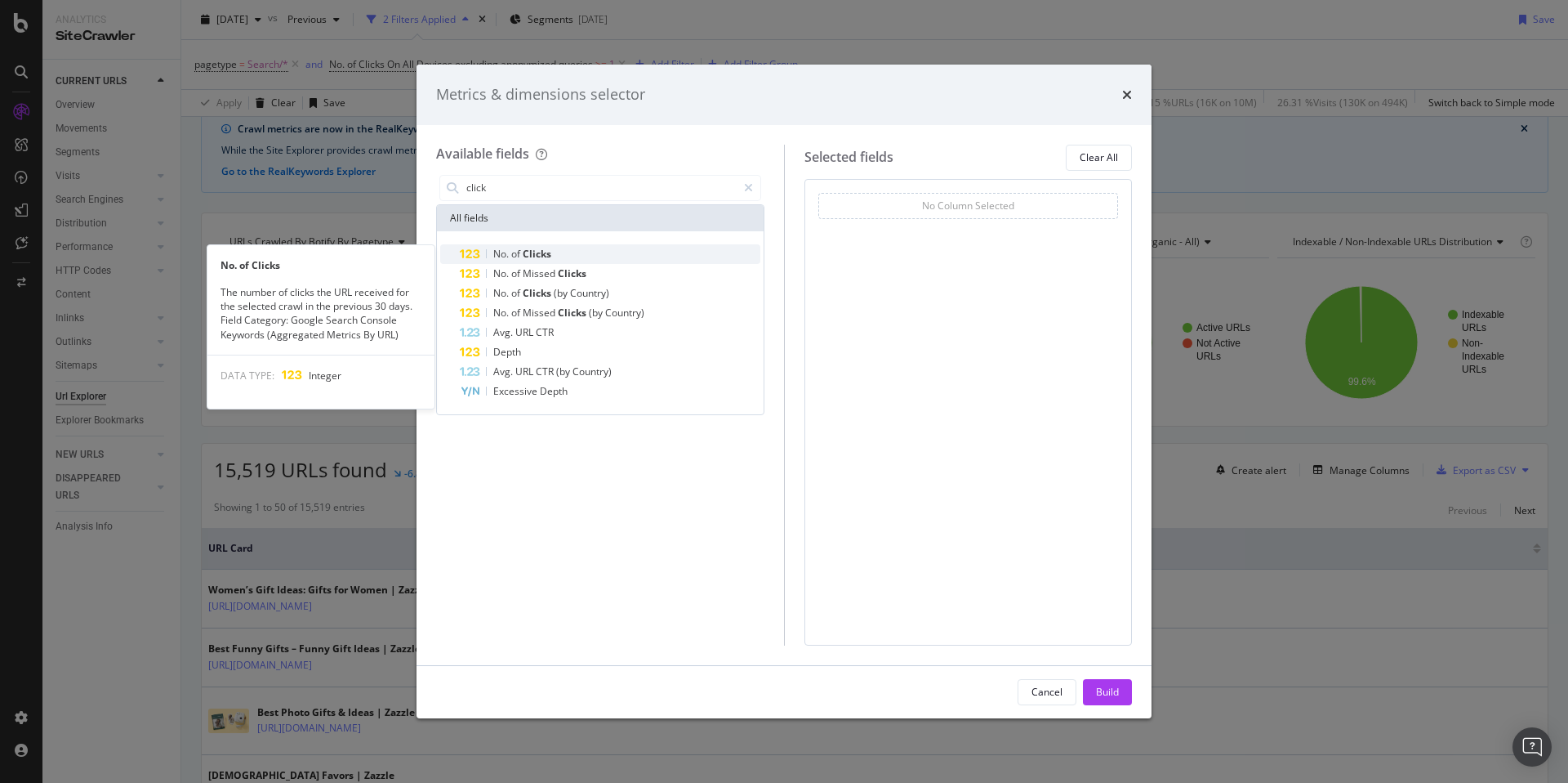
type input "click"
click at [591, 254] on div "No. of Clicks" at bounding box center [610, 254] width 301 height 20
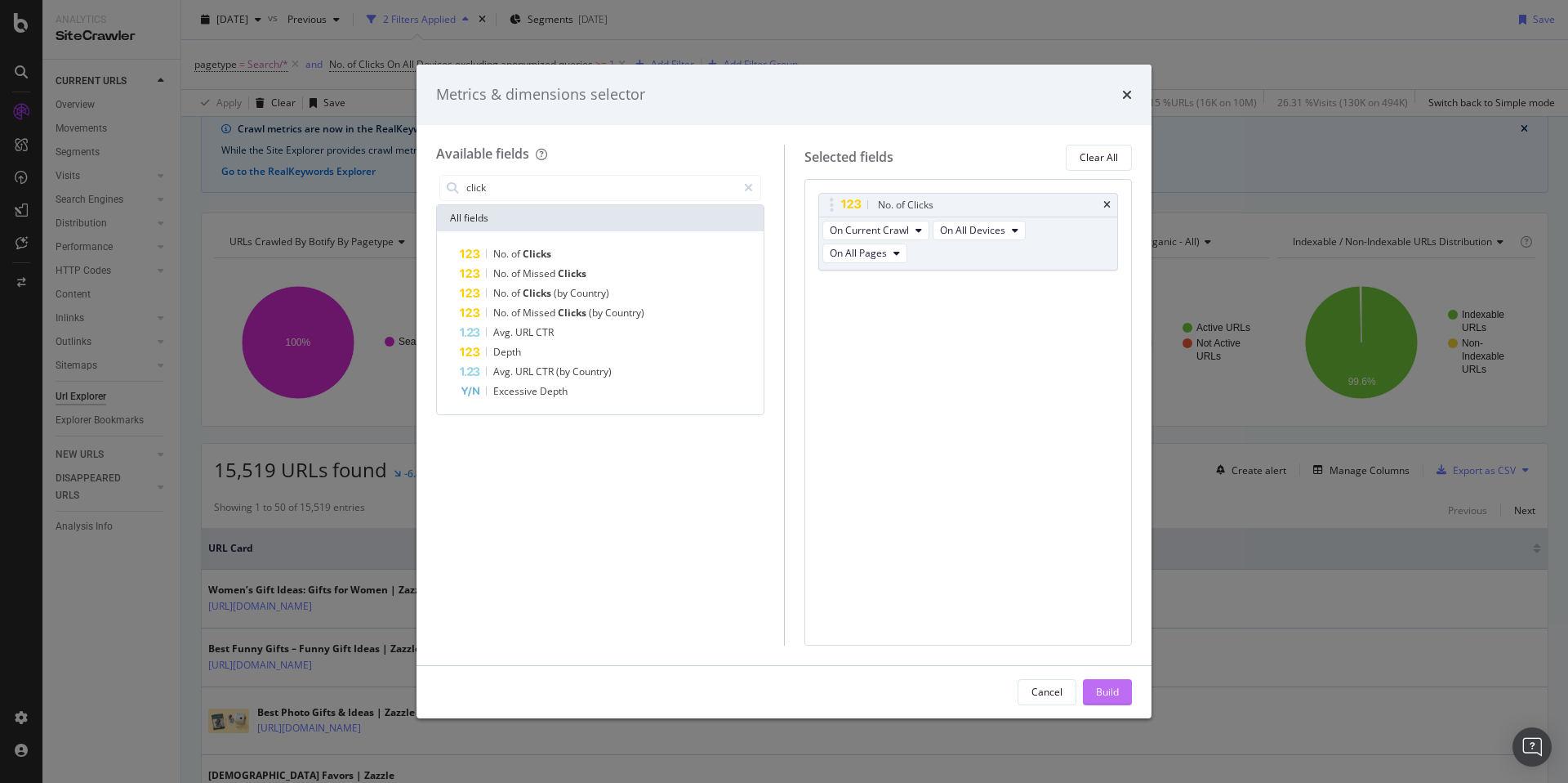
click at [1097, 693] on div "Build" at bounding box center [1107, 691] width 23 height 14
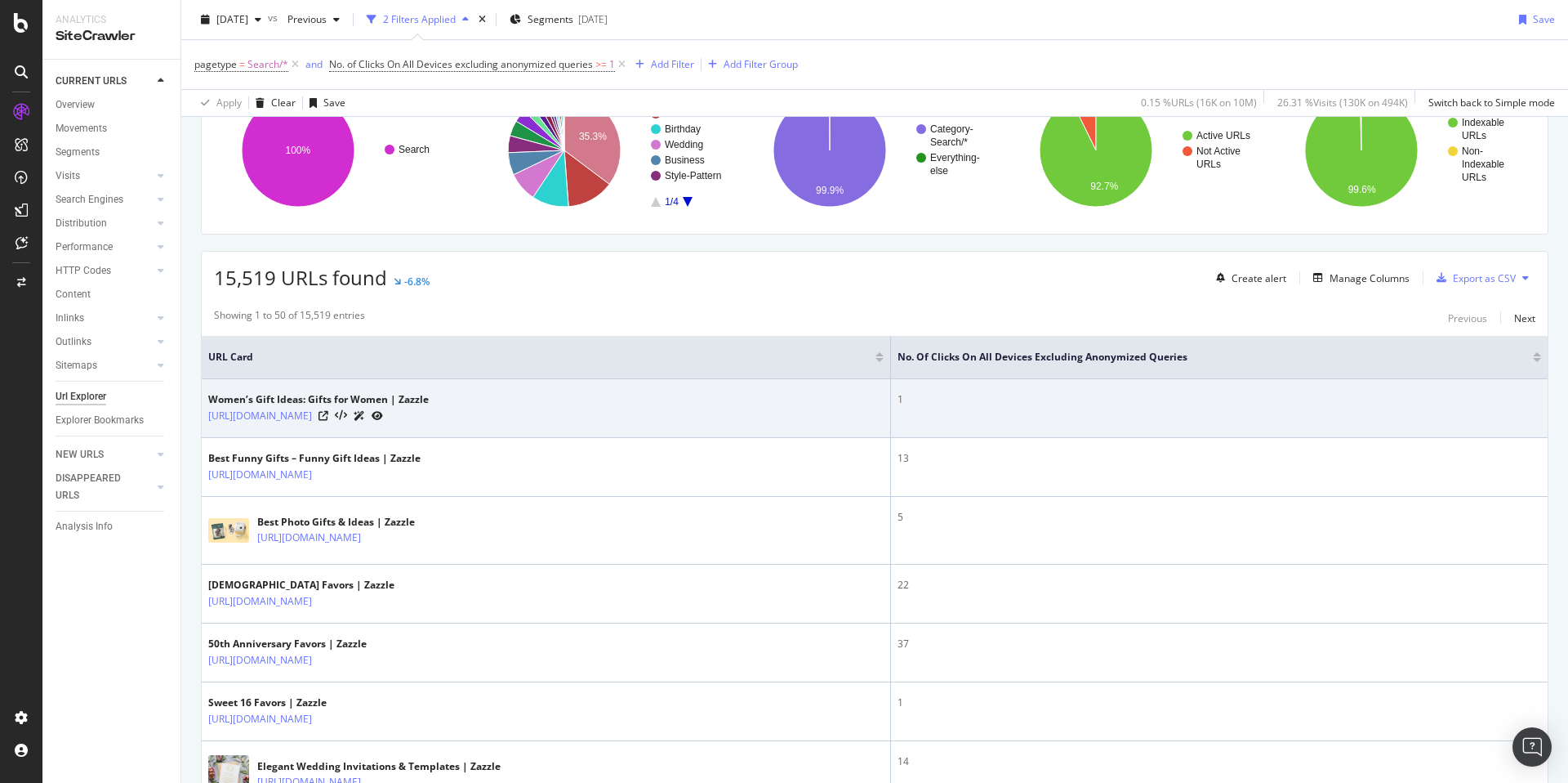
scroll to position [256, 0]
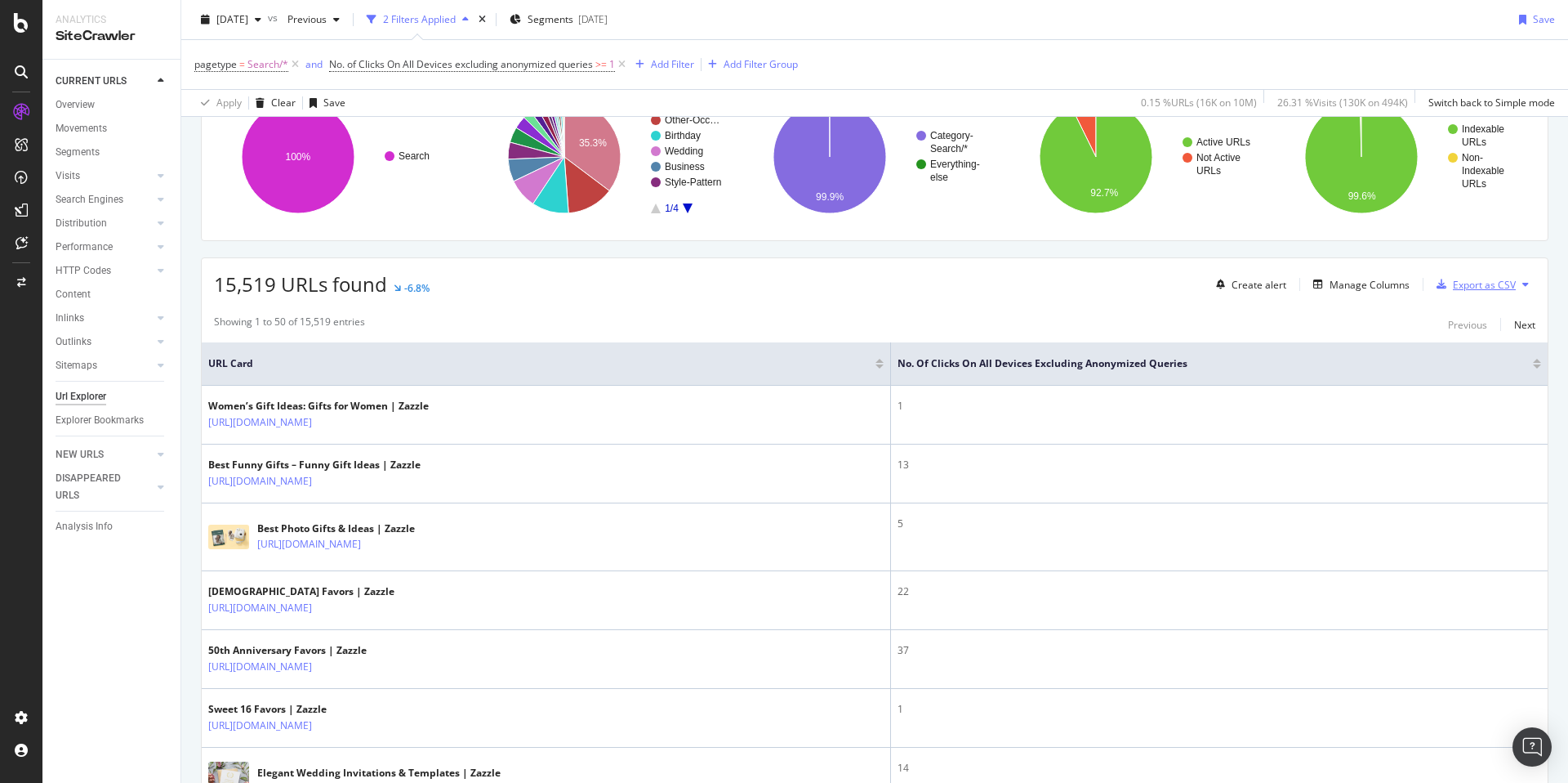
click at [1460, 280] on div "Export as CSV" at bounding box center [1484, 284] width 63 height 14
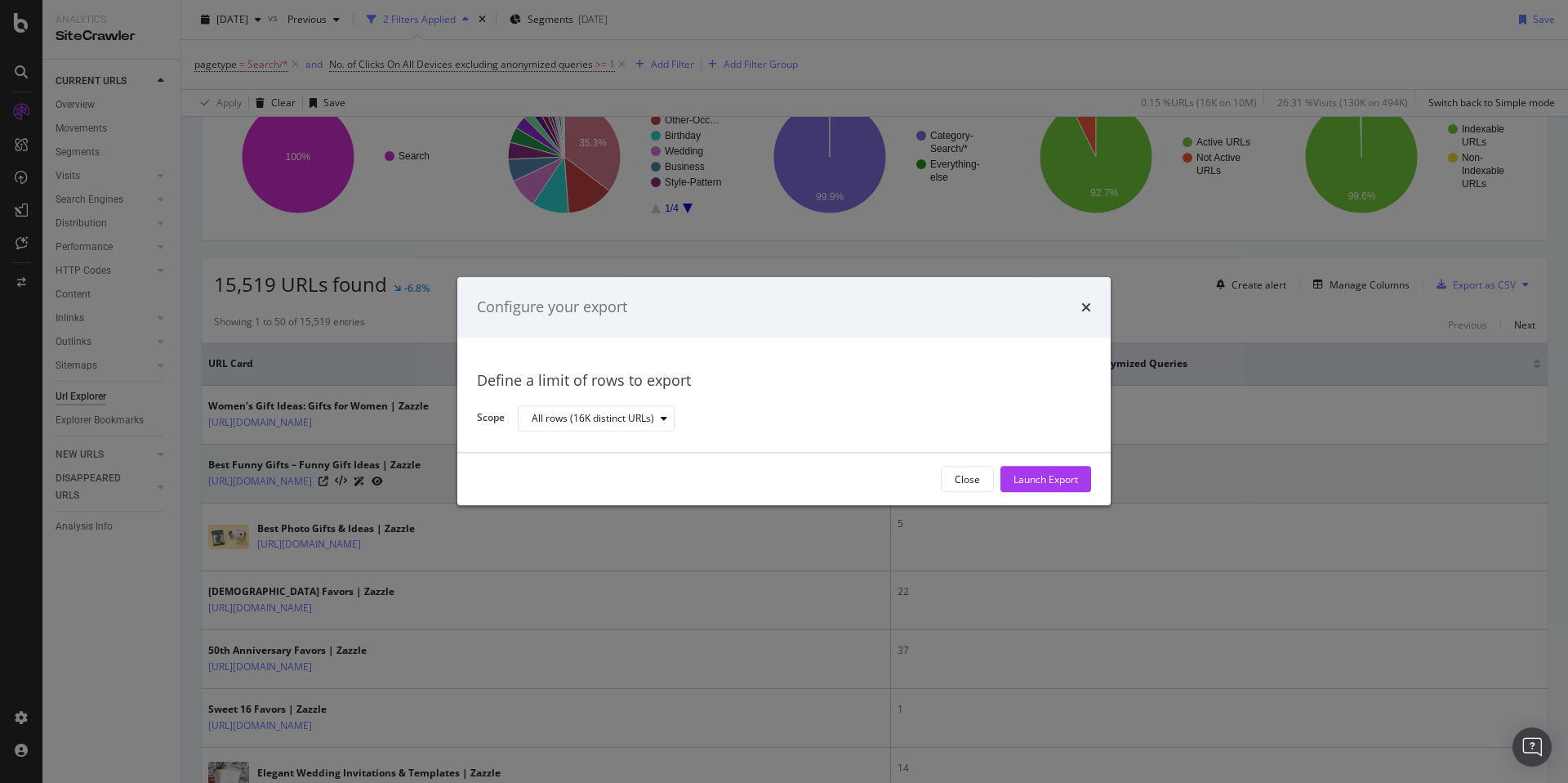
drag, startPoint x: 1057, startPoint y: 486, endPoint x: 1048, endPoint y: 478, distance: 12.0
click at [1056, 486] on div "Launch Export" at bounding box center [1046, 479] width 65 height 14
